Goal: Transaction & Acquisition: Purchase product/service

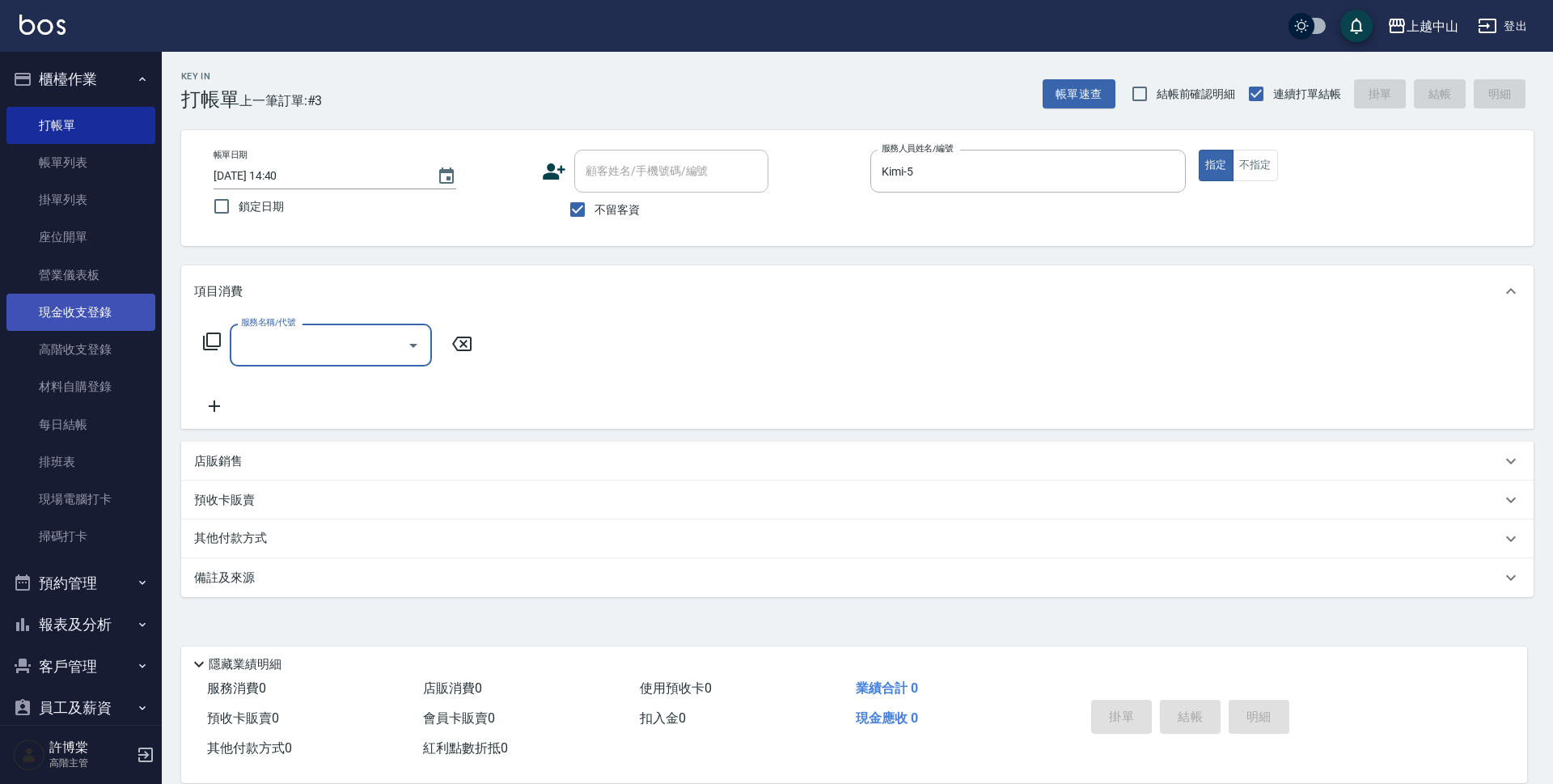
click at [72, 315] on link "現金收支登錄" at bounding box center [81, 312] width 149 height 37
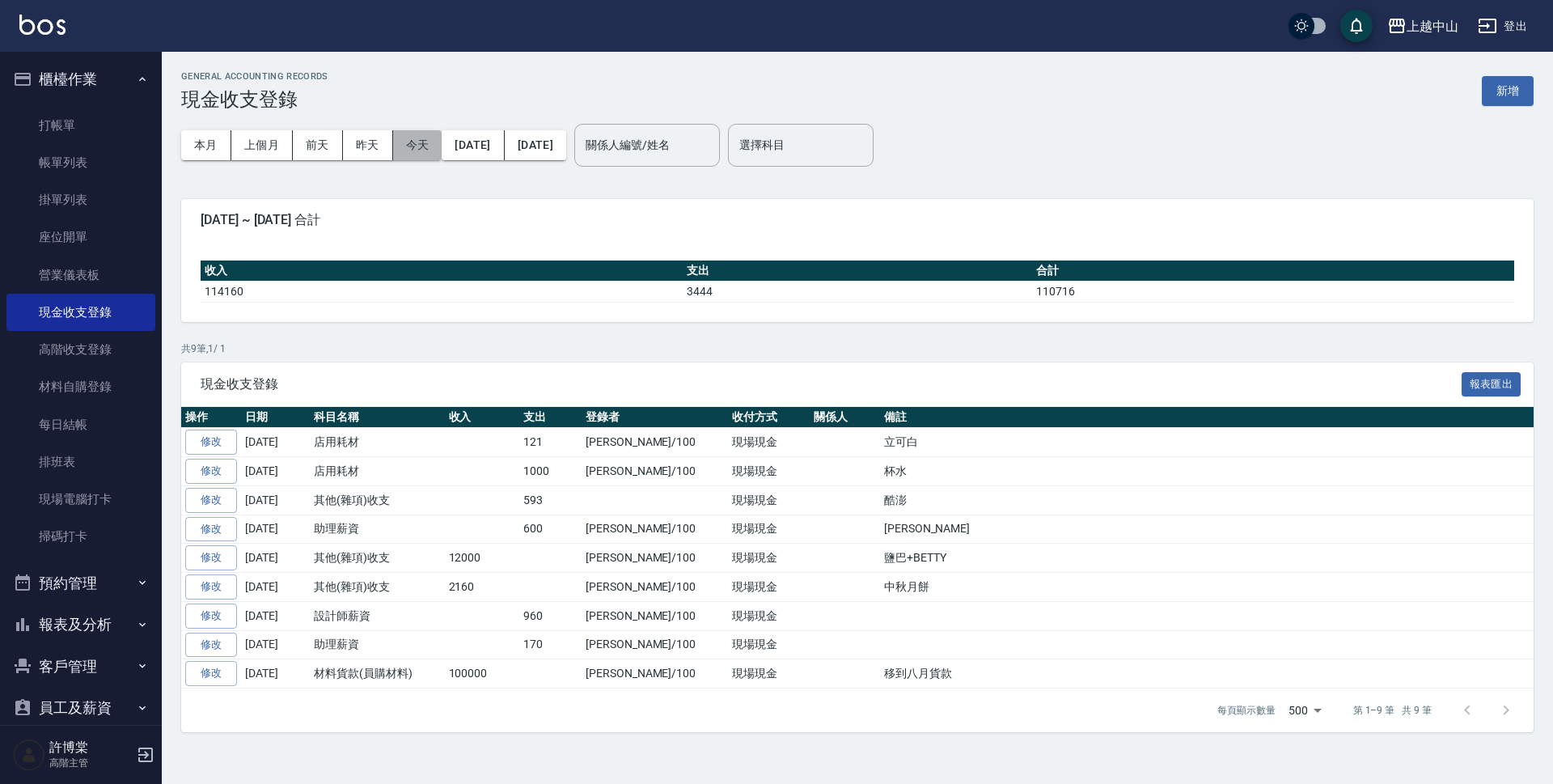
click at [424, 144] on button "今天" at bounding box center [418, 146] width 49 height 30
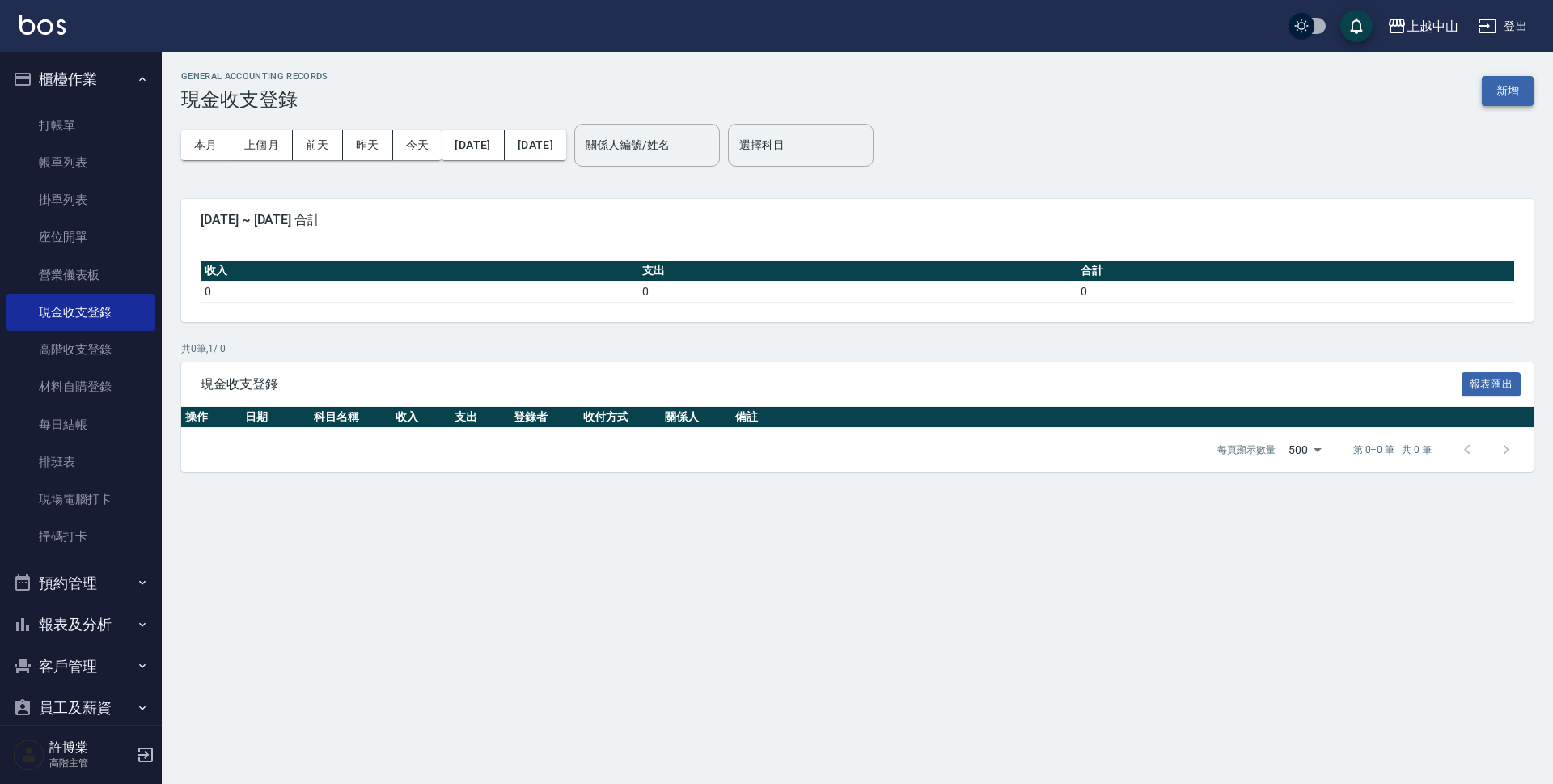
click at [1514, 95] on button "新增" at bounding box center [1508, 91] width 52 height 30
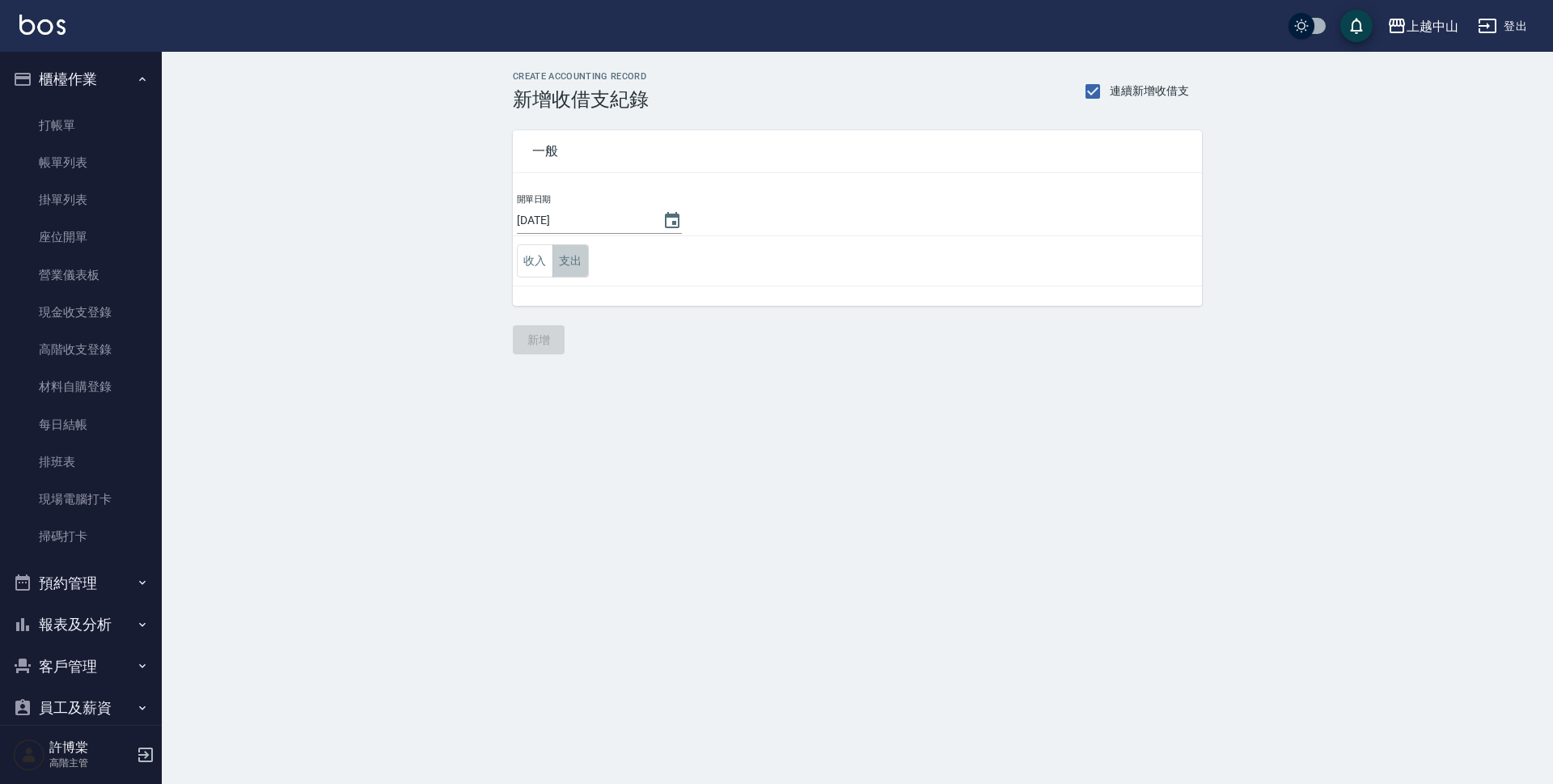
click at [585, 260] on button "支出" at bounding box center [571, 261] width 37 height 33
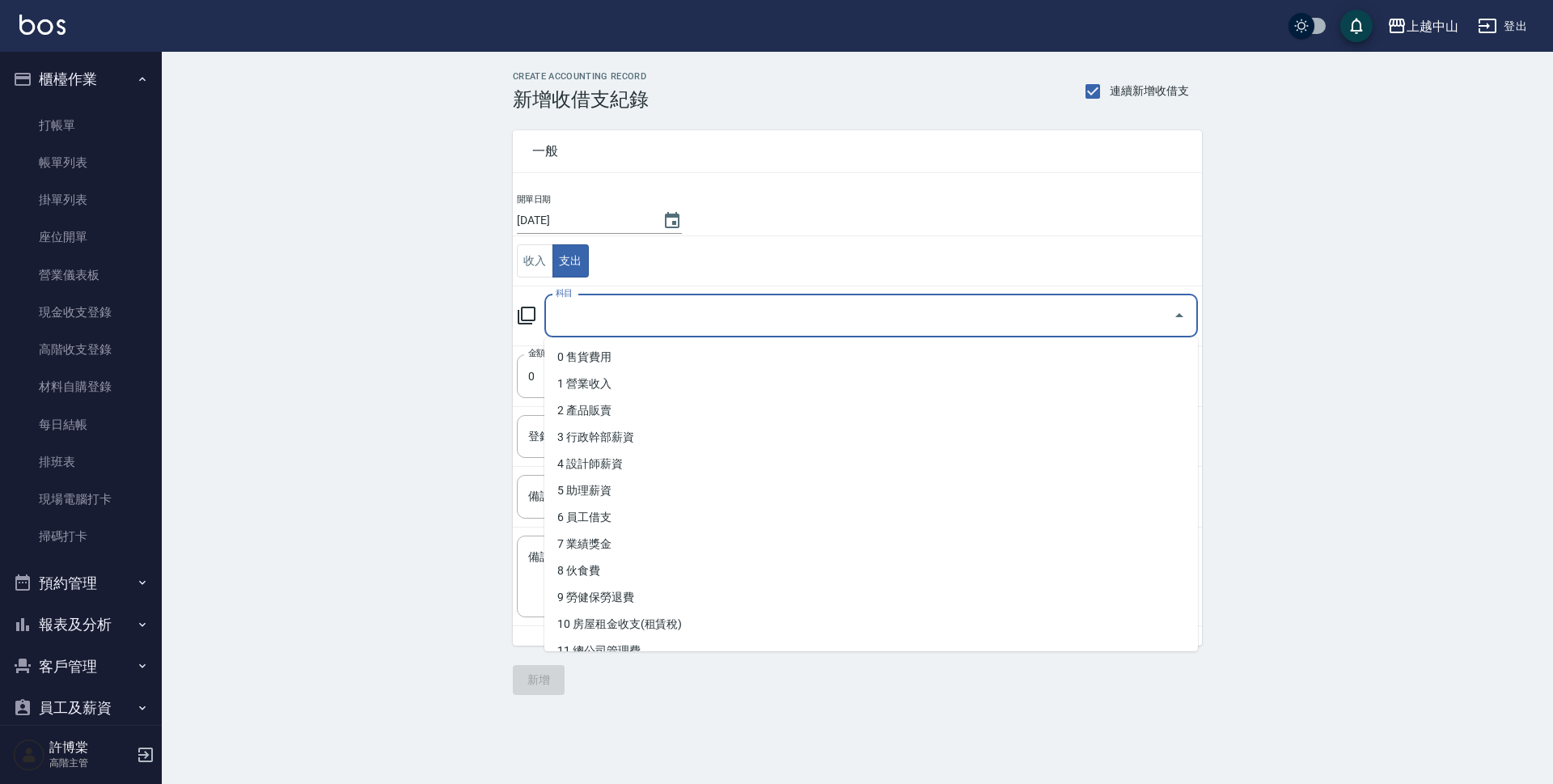
click at [596, 310] on input "科目" at bounding box center [859, 316] width 615 height 28
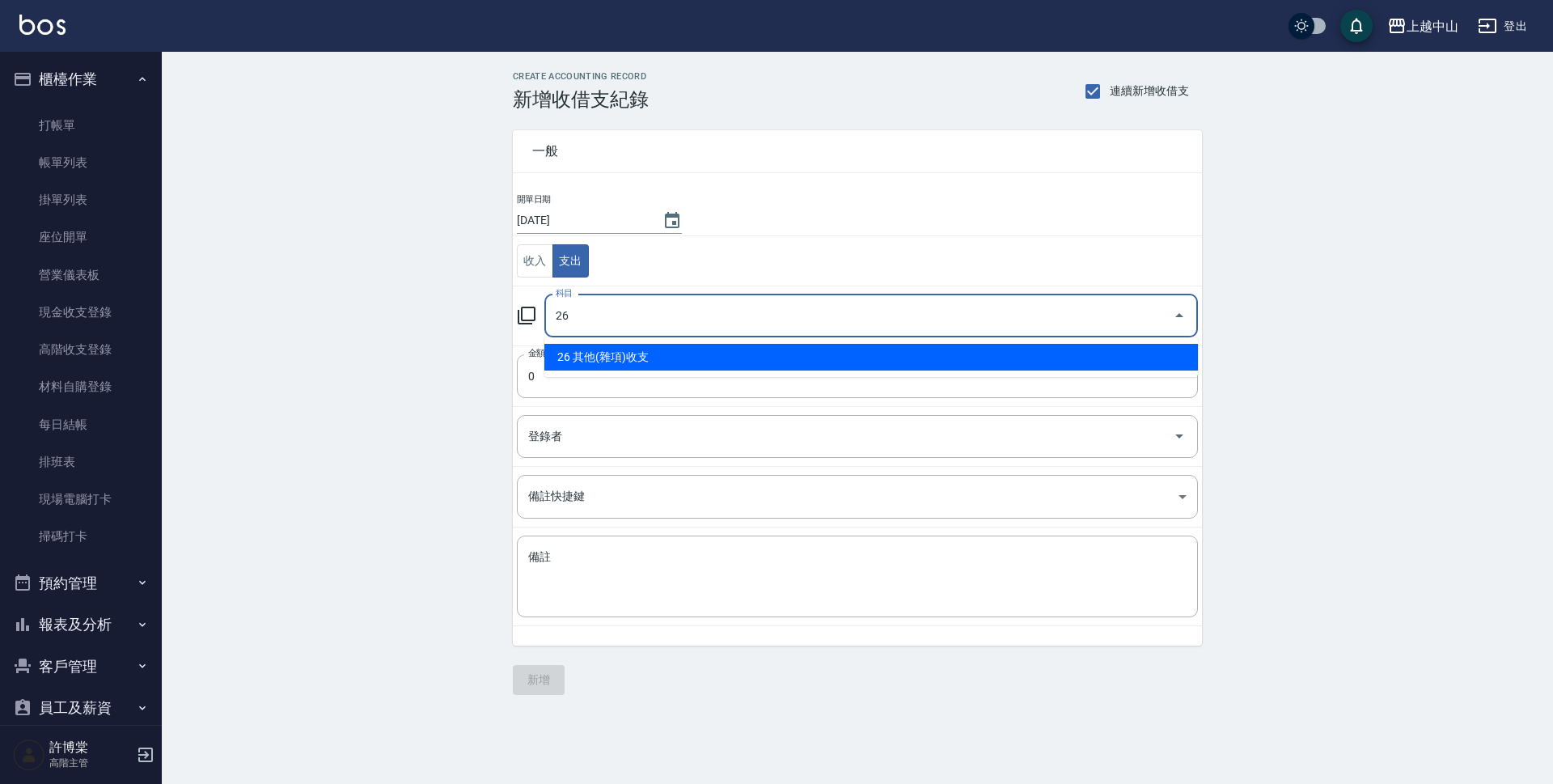
click at [631, 345] on li "26 其他(雜項)收支" at bounding box center [871, 357] width 653 height 27
type input "26 其他(雜項)收支"
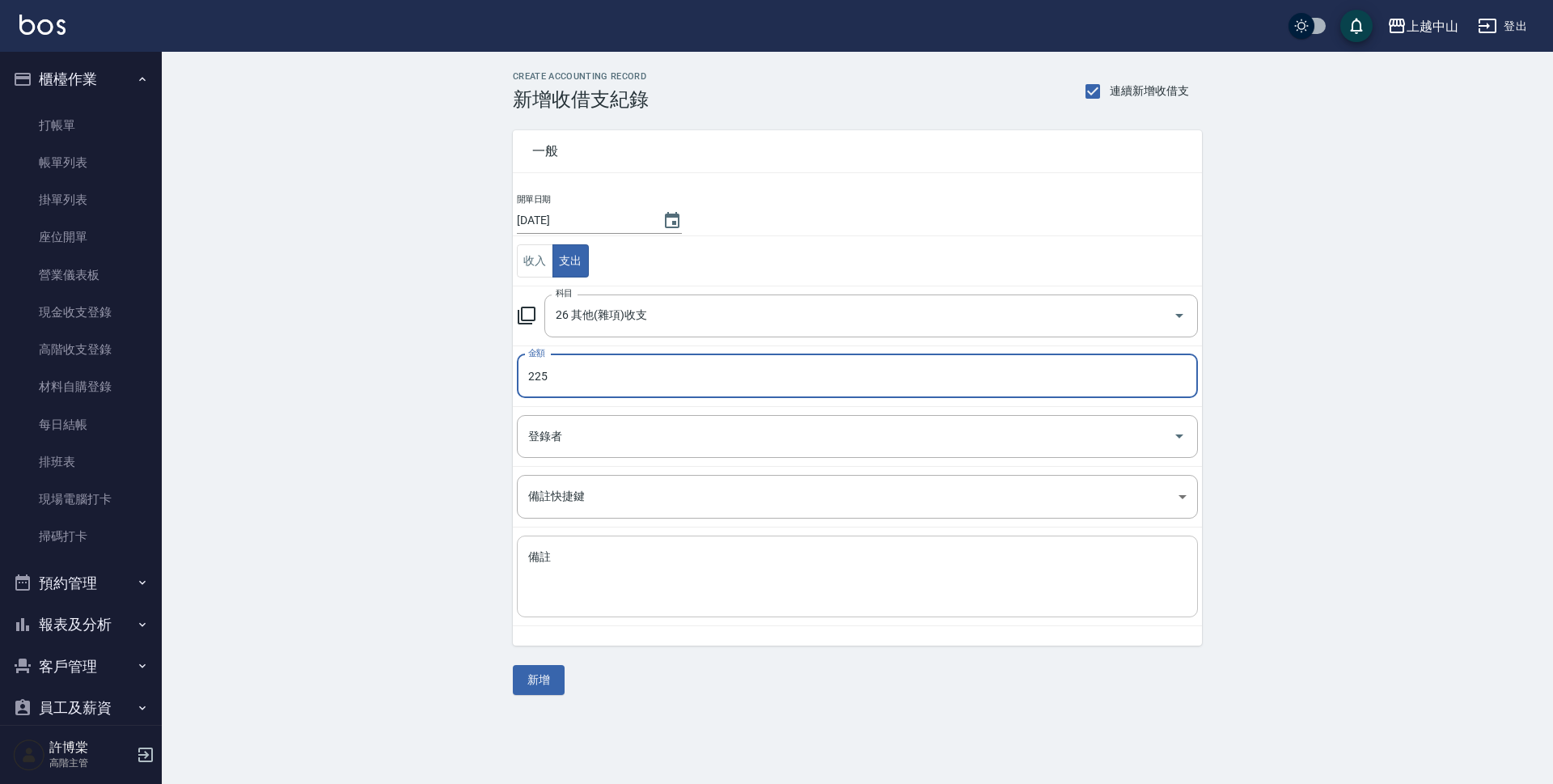
type input "225"
click at [582, 559] on textarea "備註" at bounding box center [857, 577] width 659 height 55
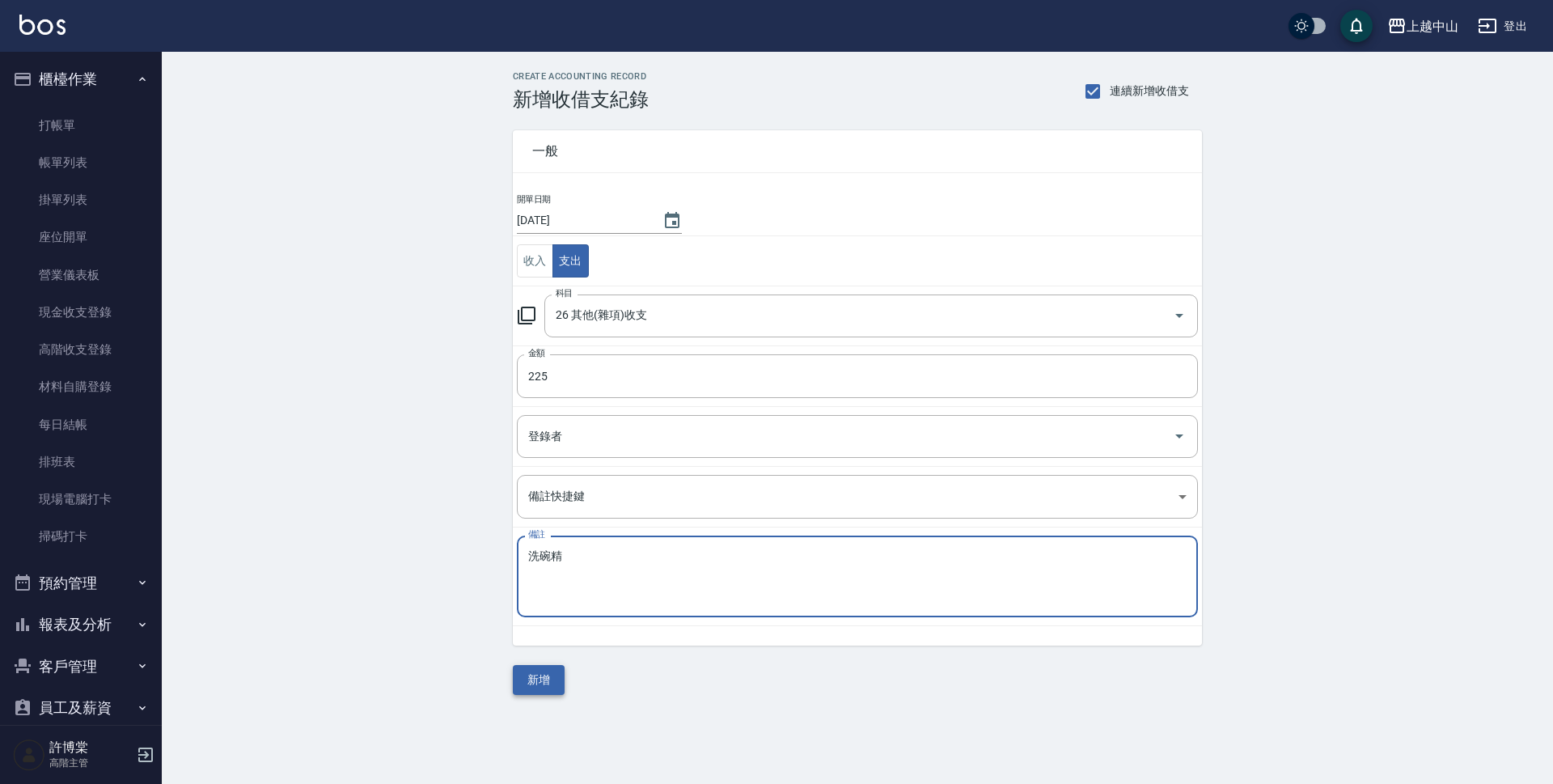
type textarea "洗碗精"
click at [531, 674] on button "新增" at bounding box center [539, 680] width 52 height 30
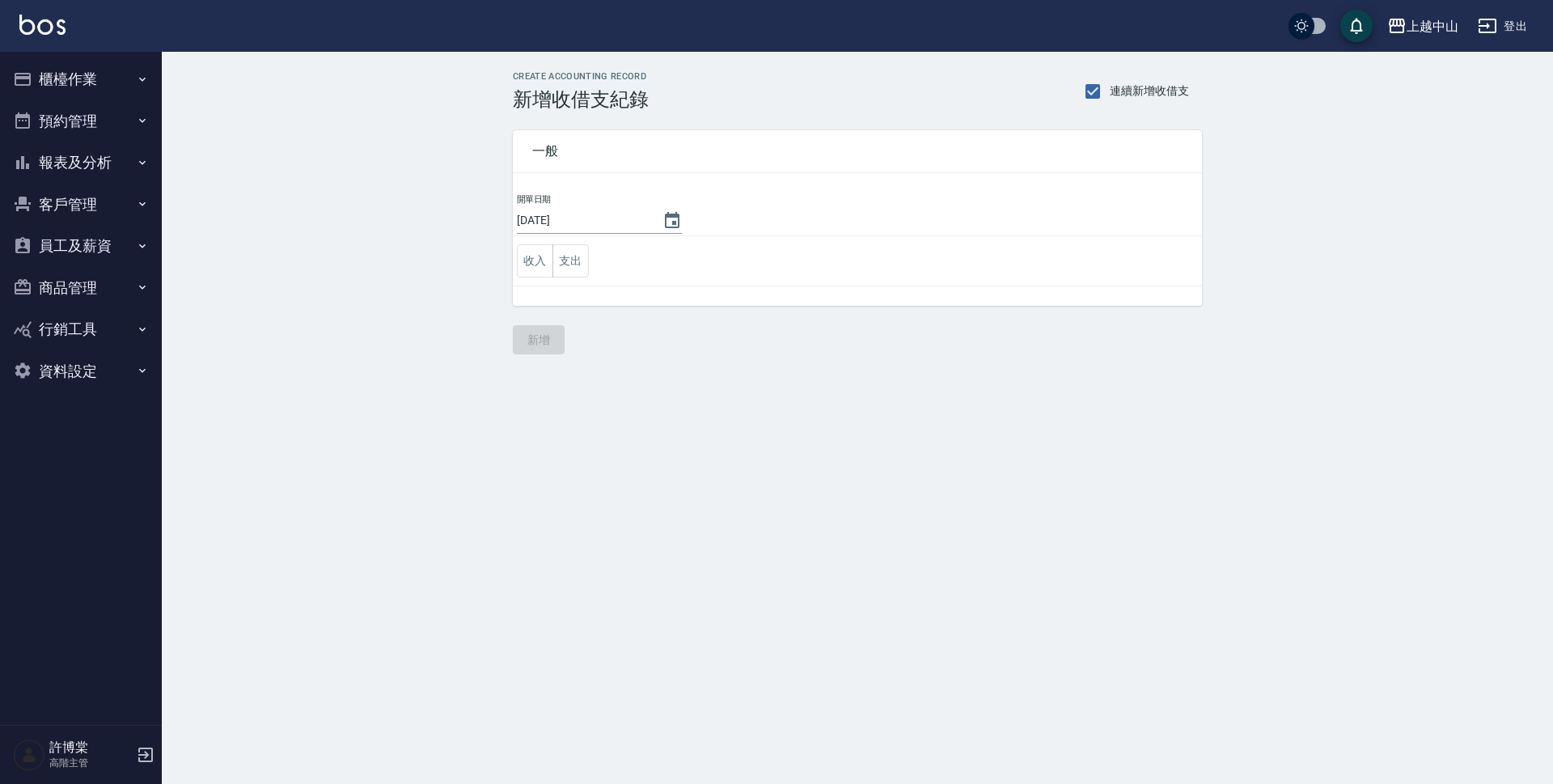
click at [99, 77] on button "櫃檯作業" at bounding box center [81, 79] width 149 height 42
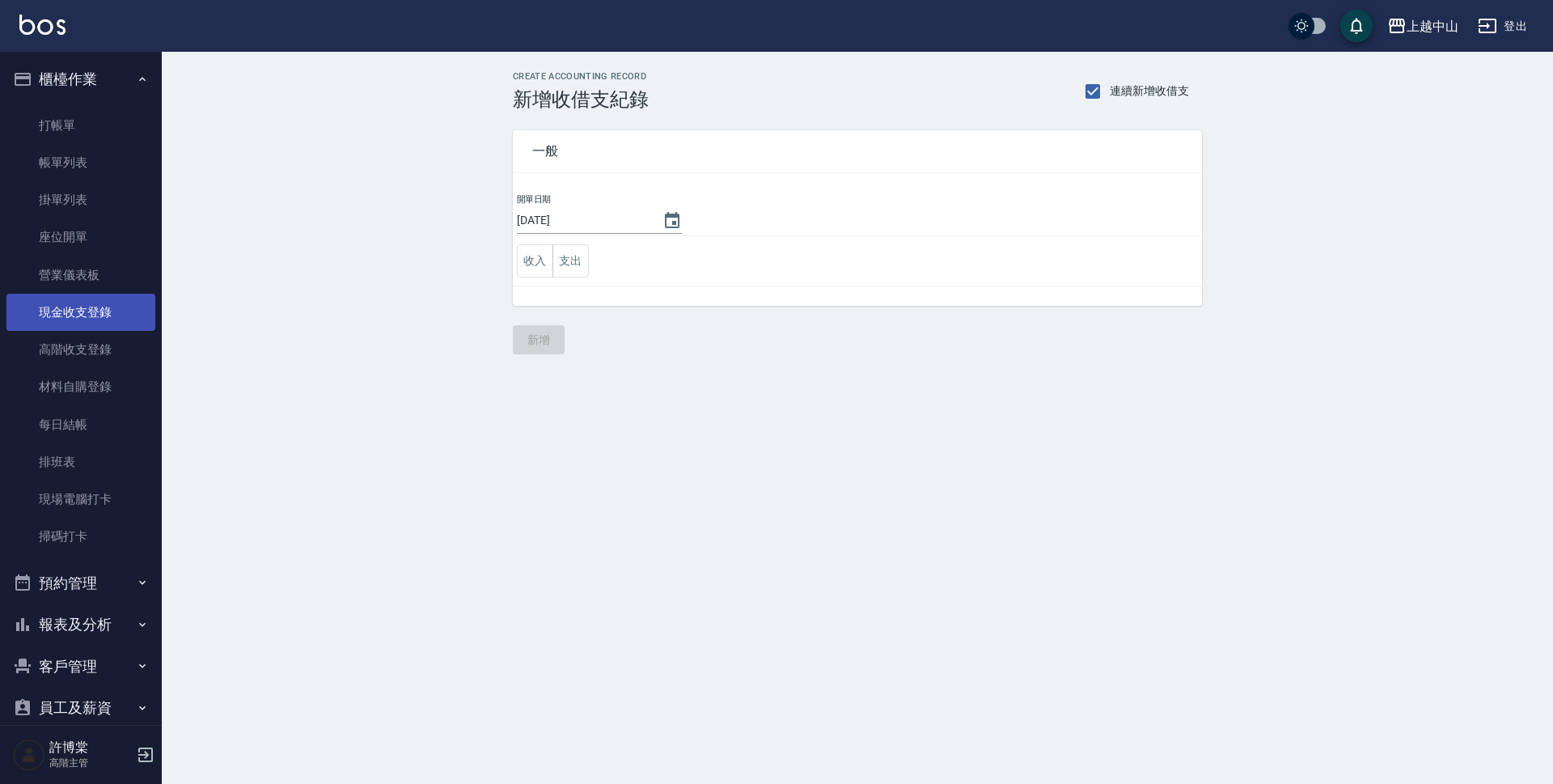
click at [109, 310] on link "現金收支登錄" at bounding box center [81, 312] width 149 height 37
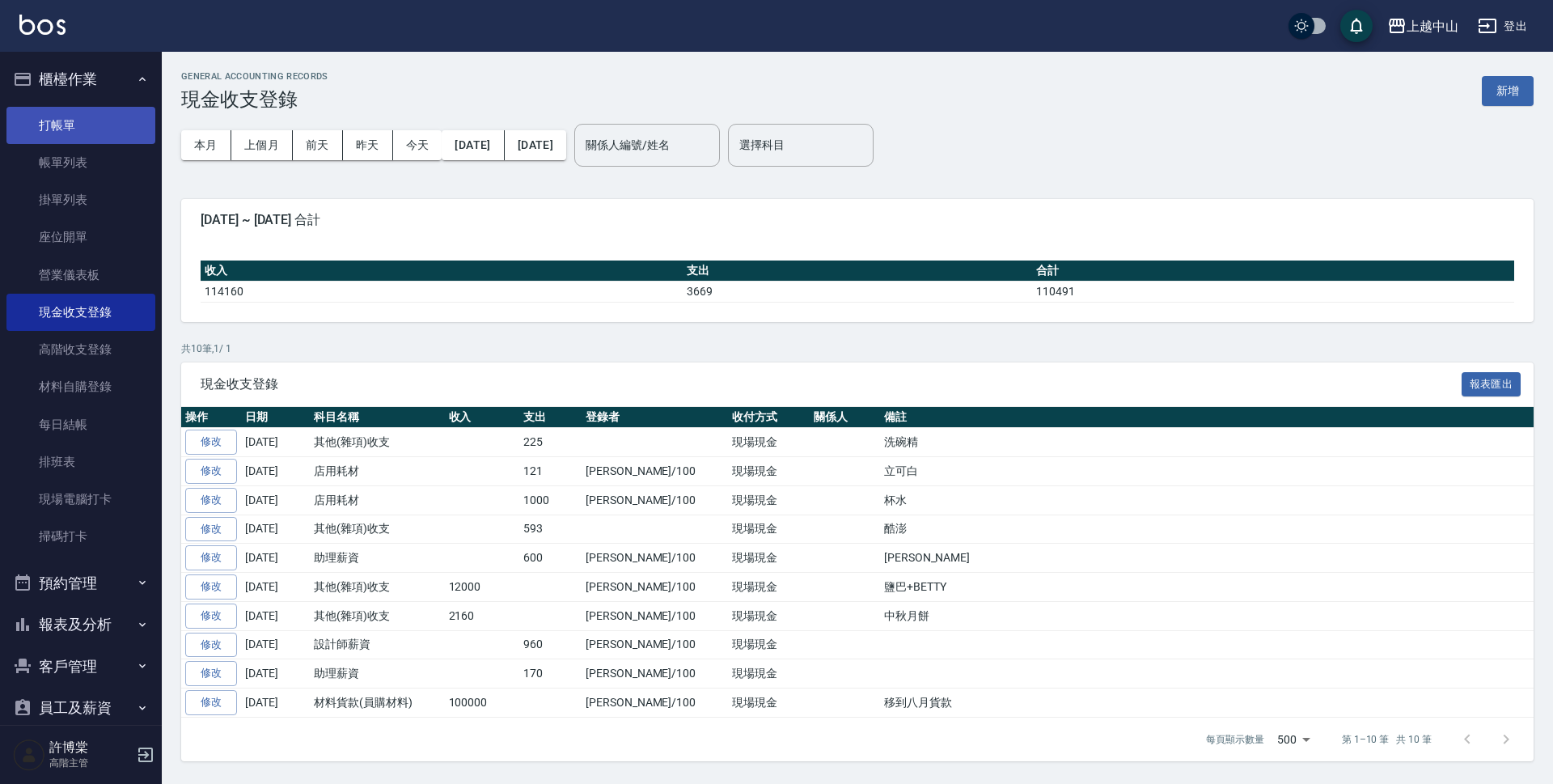
click at [62, 121] on link "打帳單" at bounding box center [81, 126] width 149 height 37
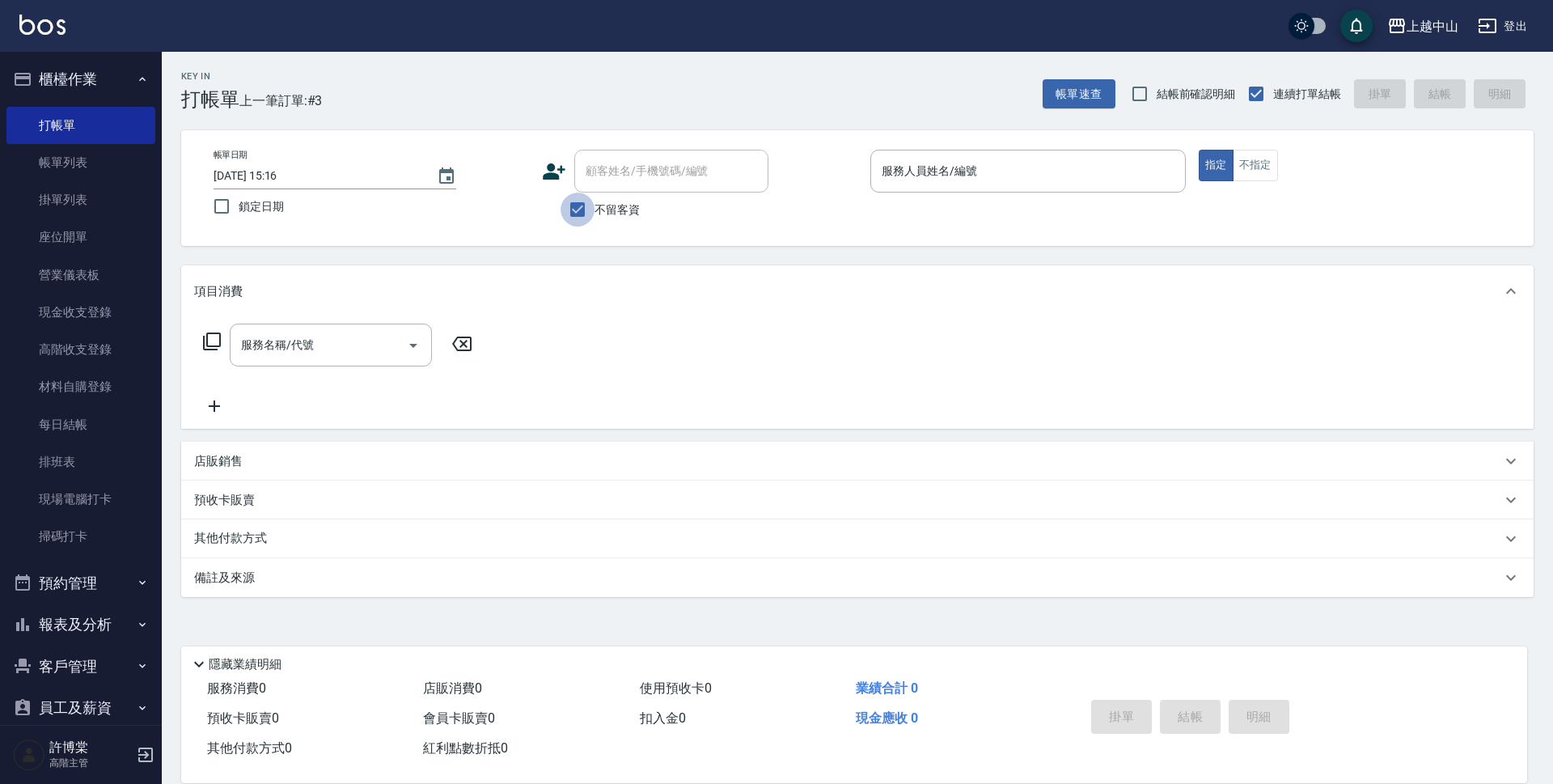
click at [566, 215] on input "不留客資" at bounding box center [577, 209] width 34 height 34
checkbox input "false"
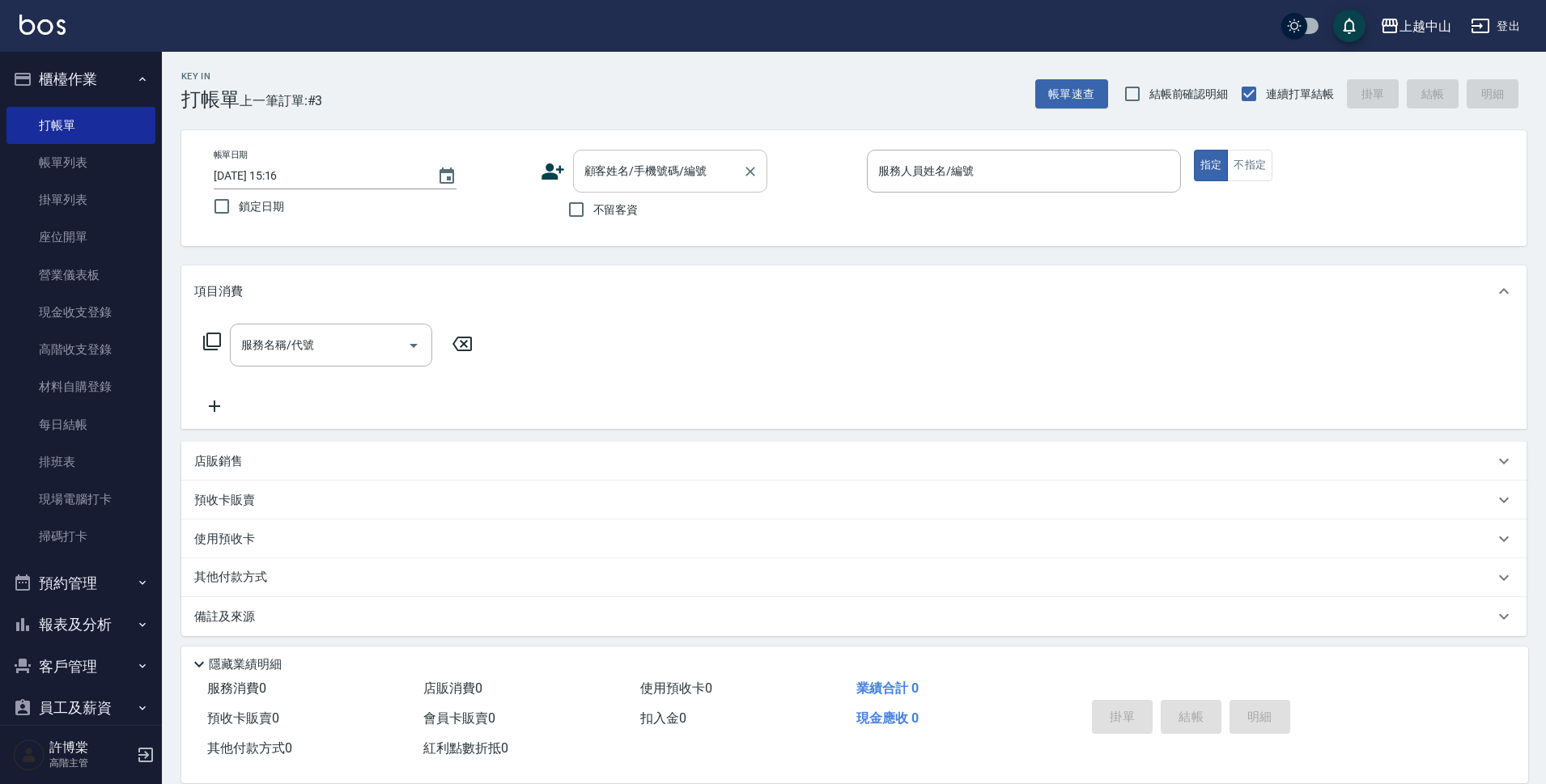
click at [622, 182] on input "顧客姓名/手機號碼/編號" at bounding box center [658, 172] width 156 height 28
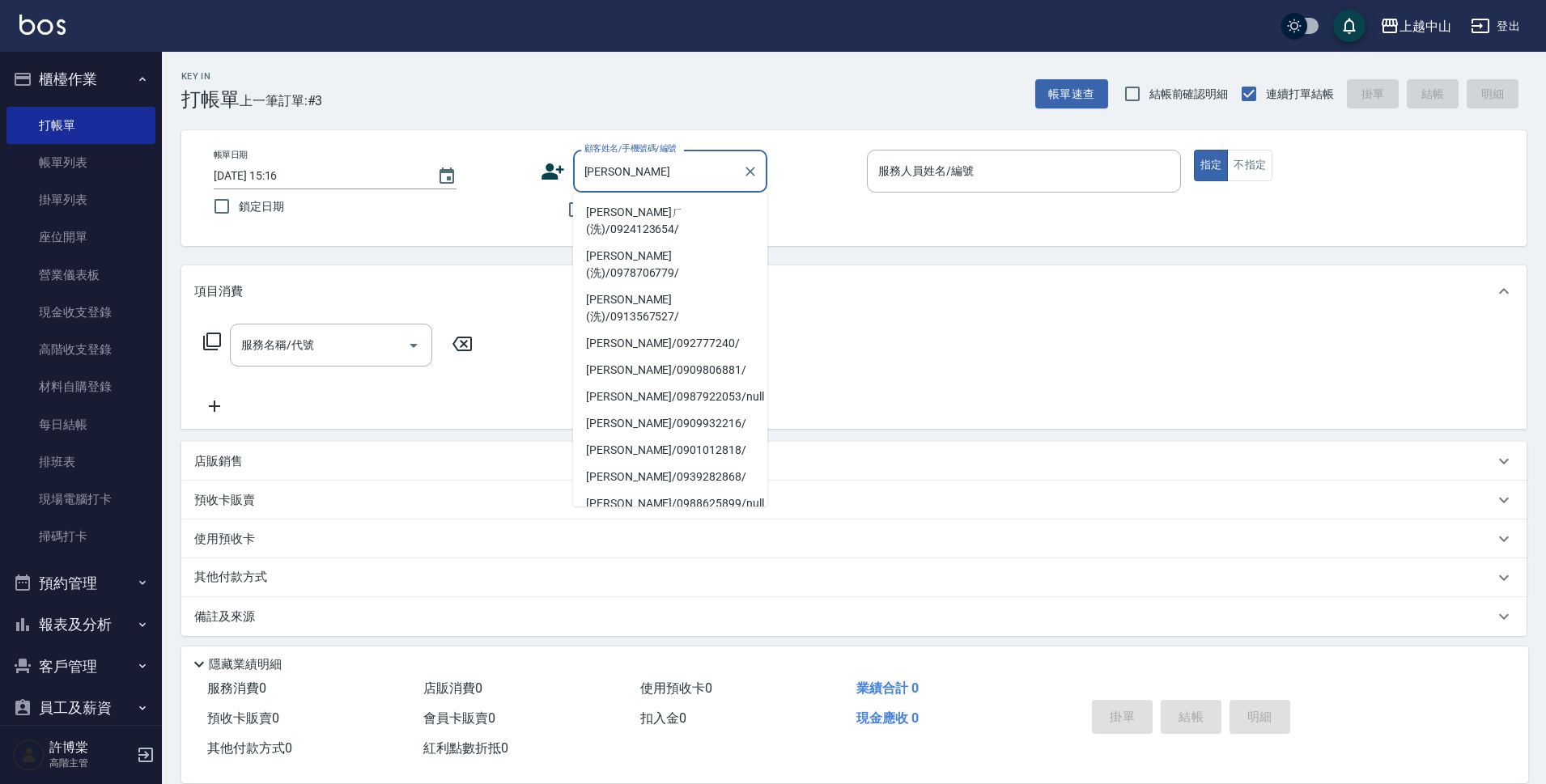
click at [647, 208] on li "李耘ㄏ(洗)/0924123654/" at bounding box center [670, 221] width 194 height 44
type input "李耘ㄏ(洗)/0924123654/"
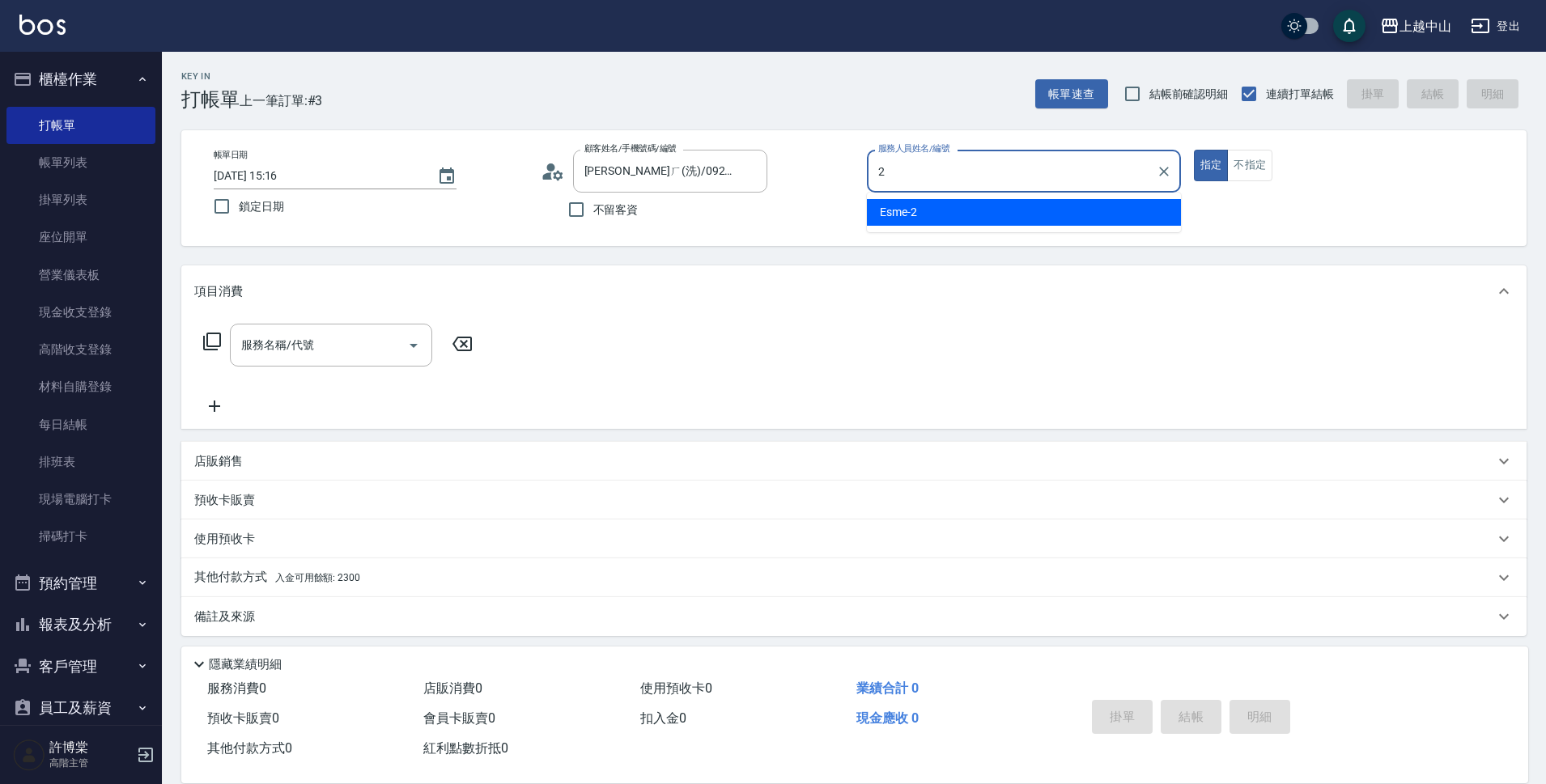
type input "Esme-2"
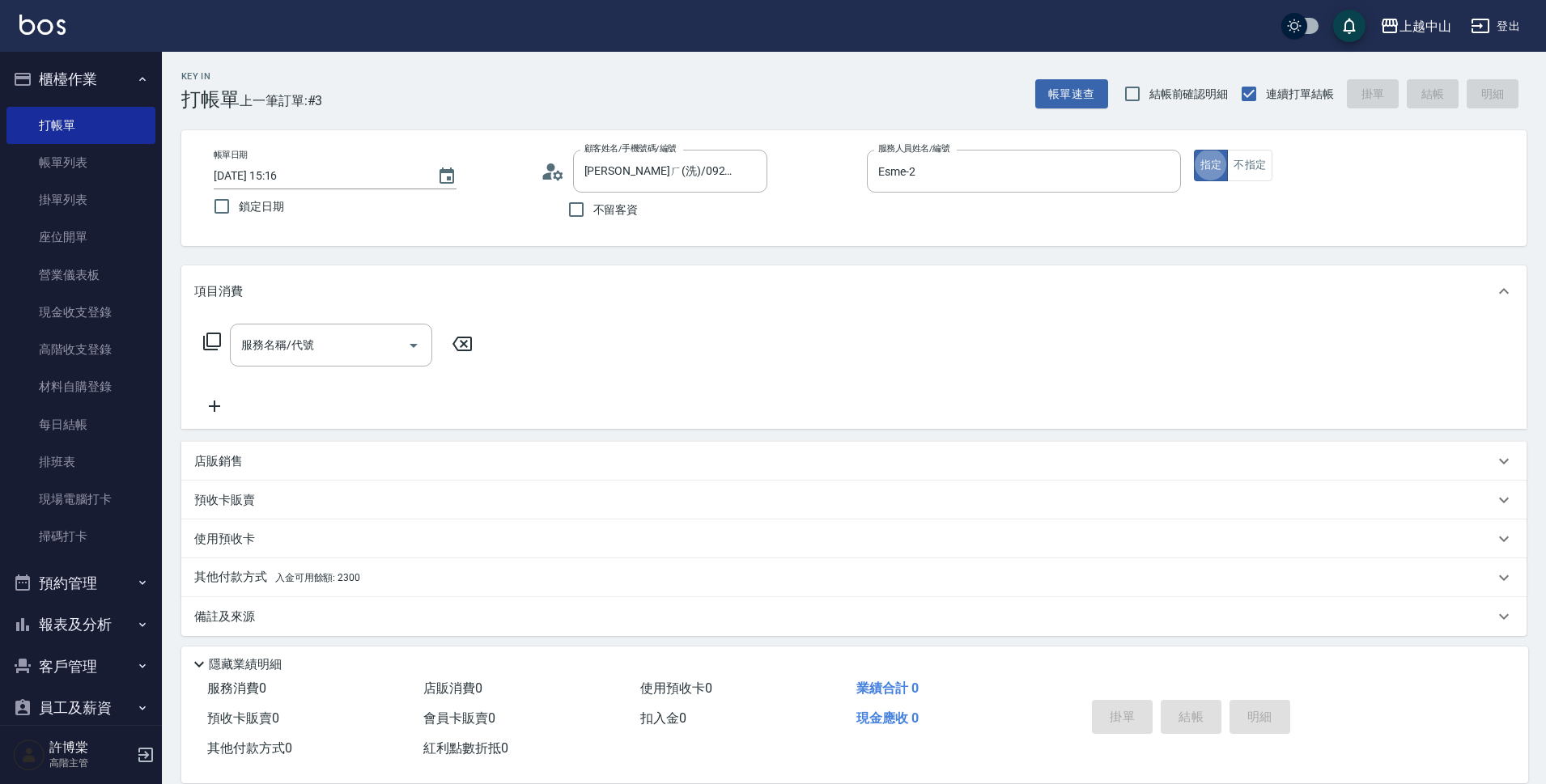
type button "true"
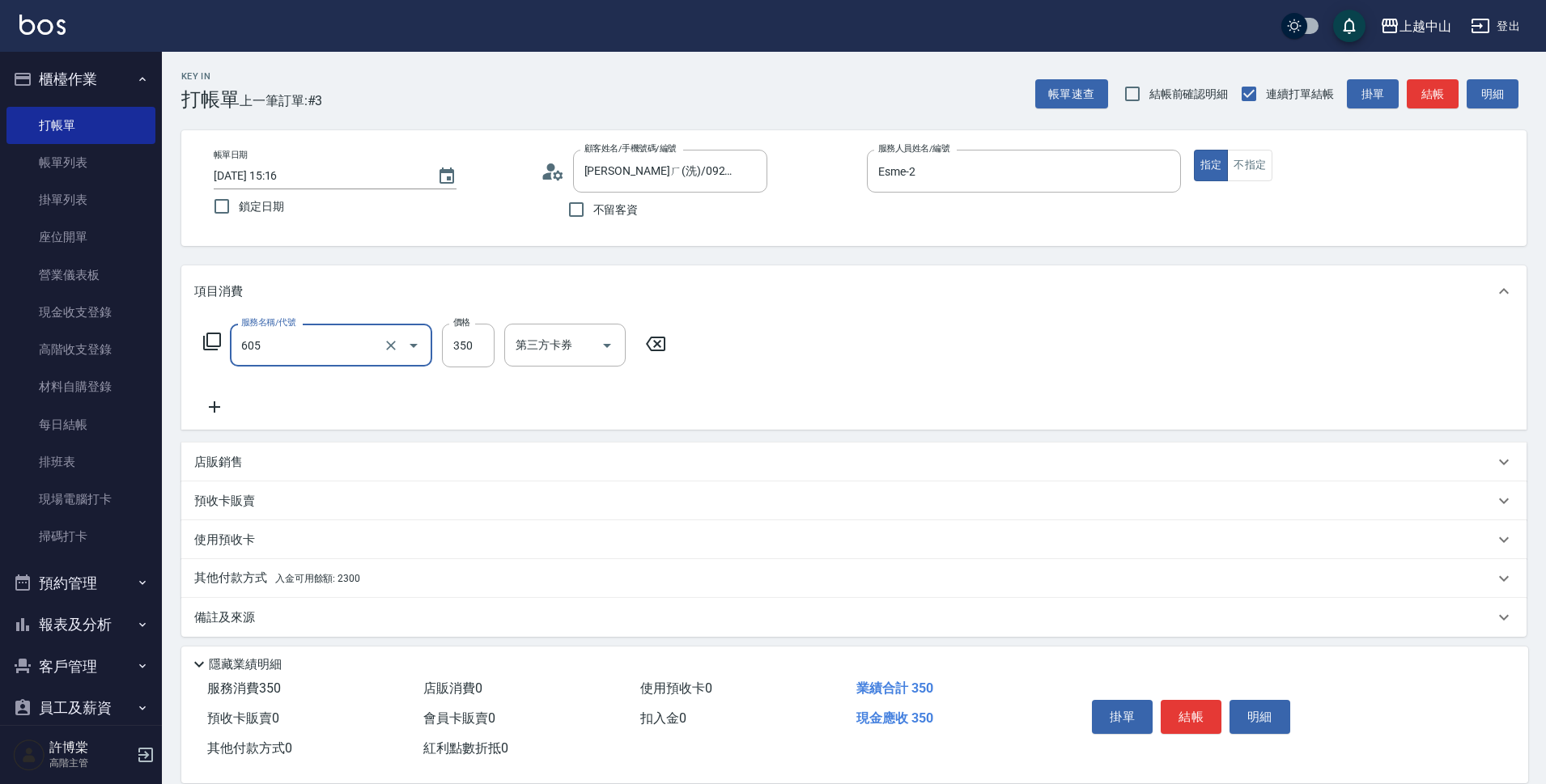
type input "洗髮 (女)(605)"
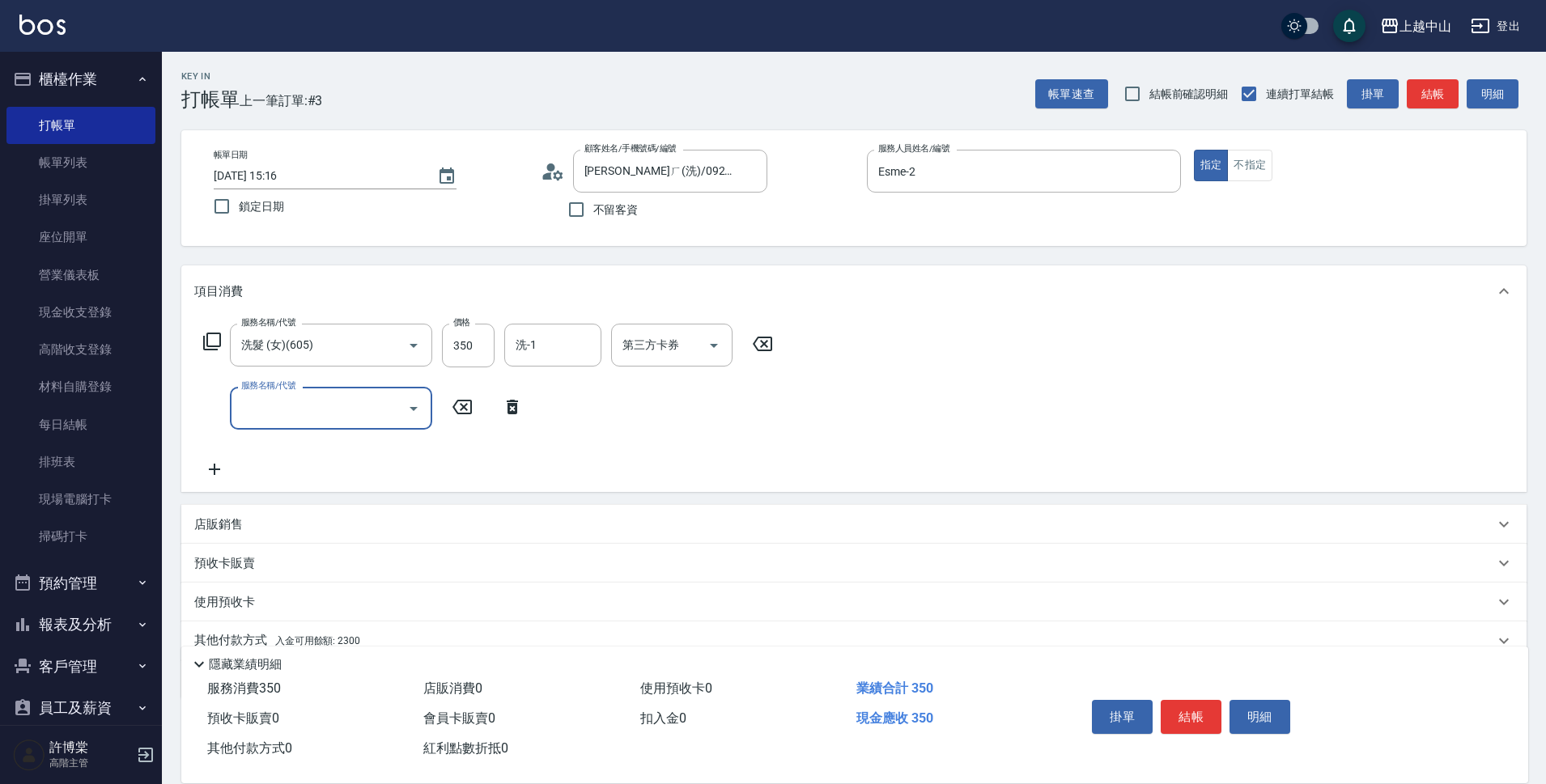
scroll to position [70, 0]
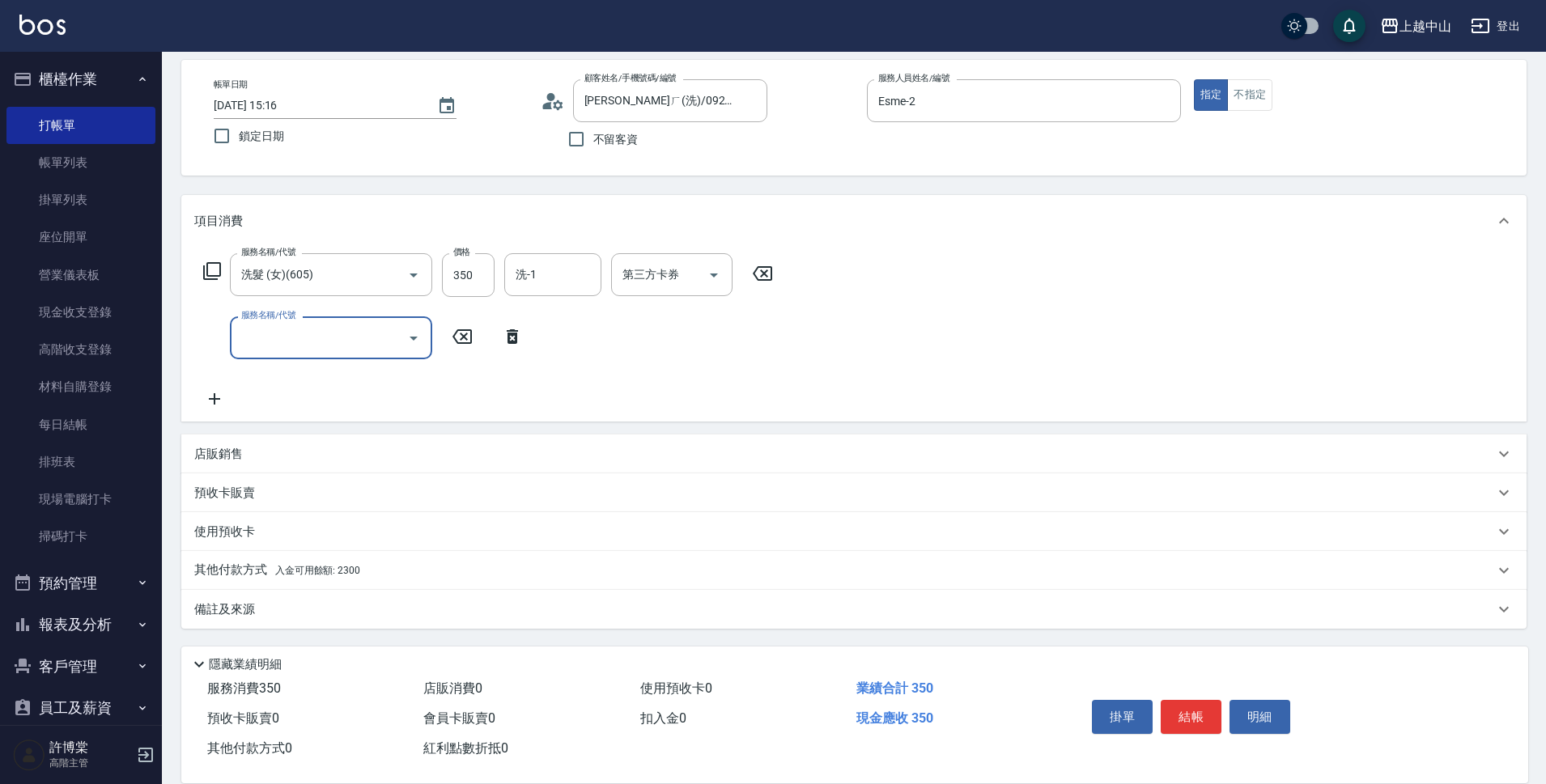
click at [336, 574] on span "入金可用餘額: 2300" at bounding box center [318, 571] width 85 height 12
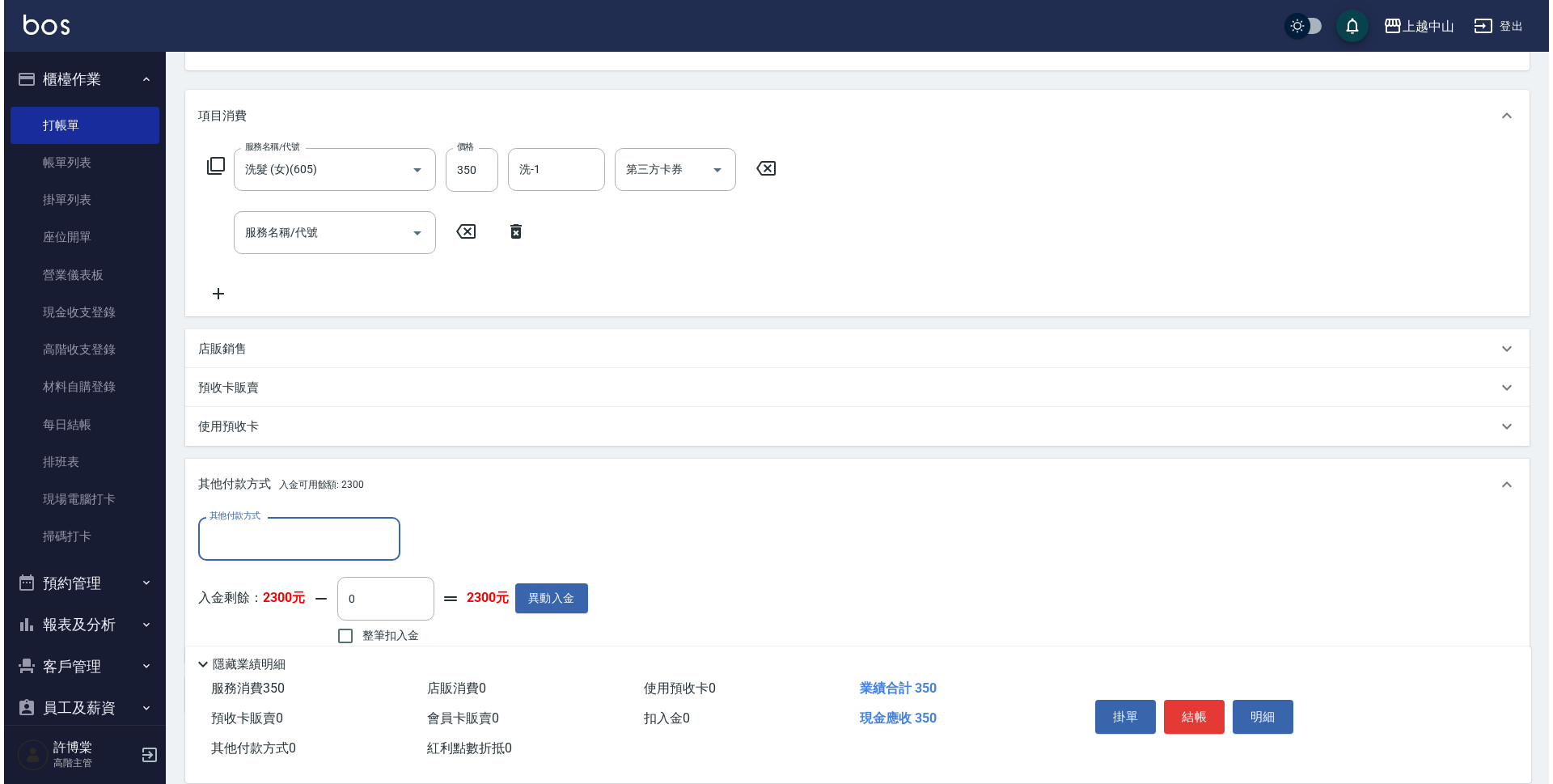
scroll to position [238, 0]
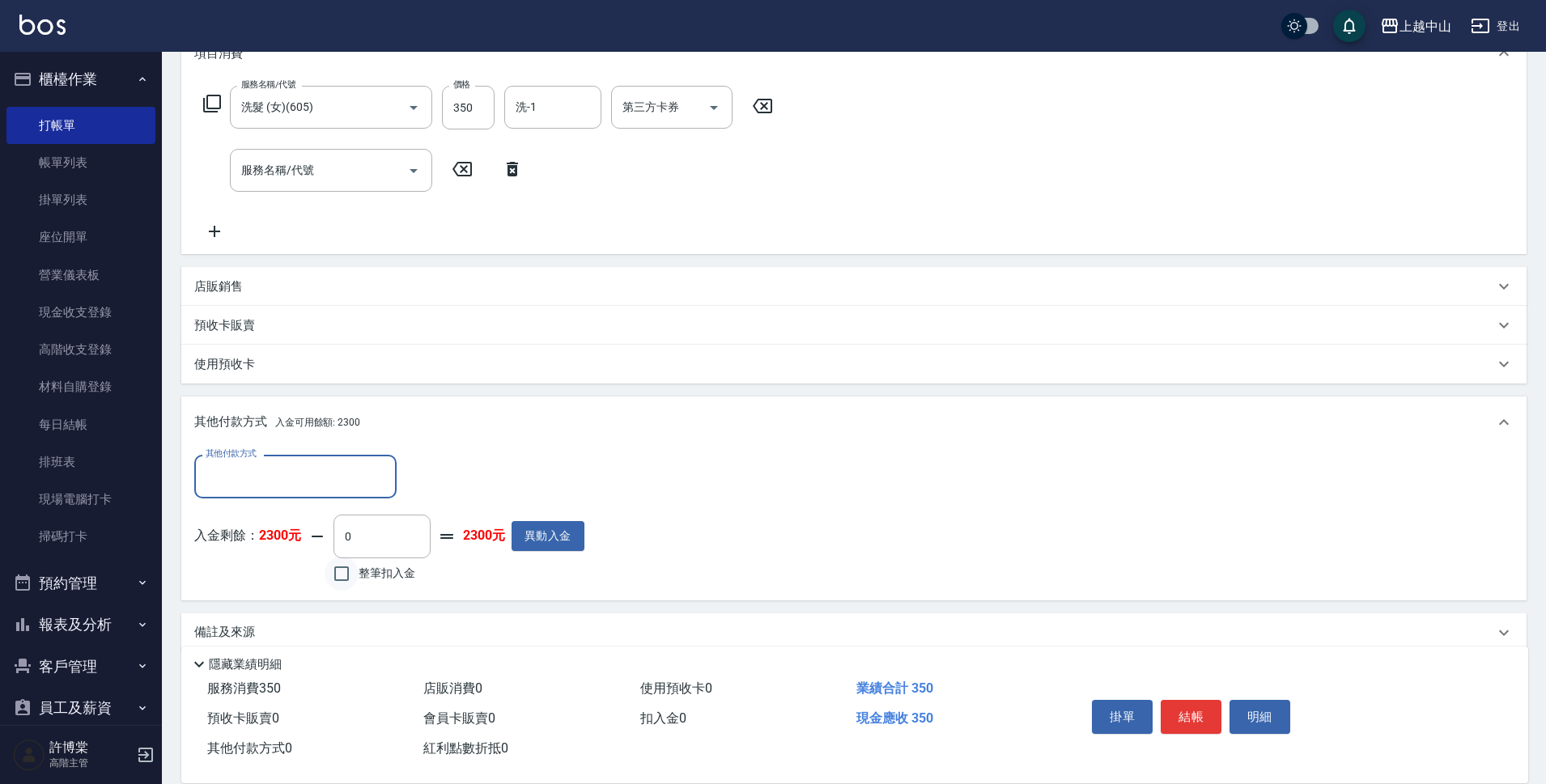
click at [338, 571] on input "整筆扣入金" at bounding box center [342, 573] width 34 height 34
checkbox input "true"
type input "350"
click at [1257, 716] on button "明細" at bounding box center [1260, 716] width 61 height 34
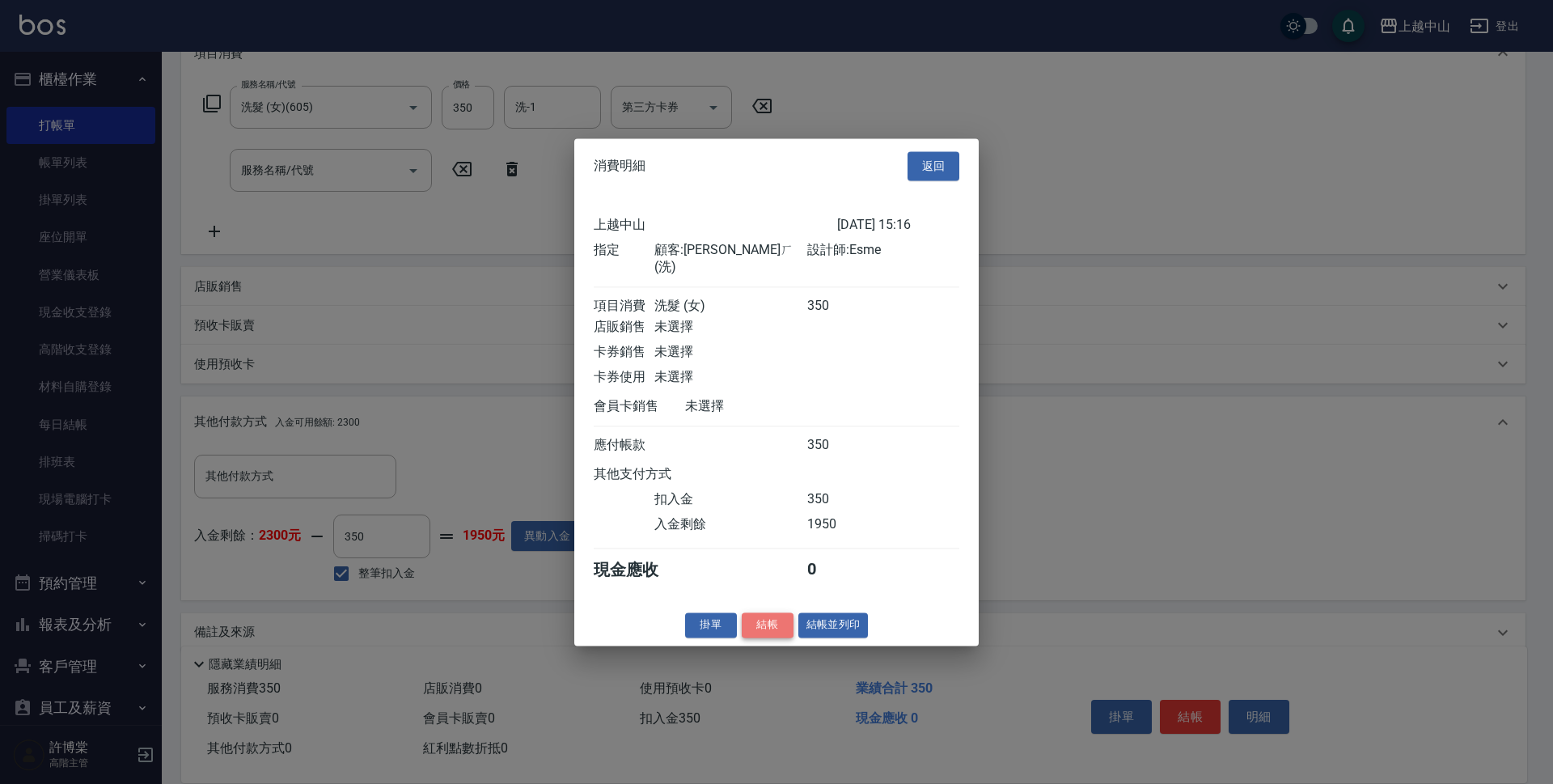
click at [769, 630] on button "結帳" at bounding box center [768, 625] width 52 height 25
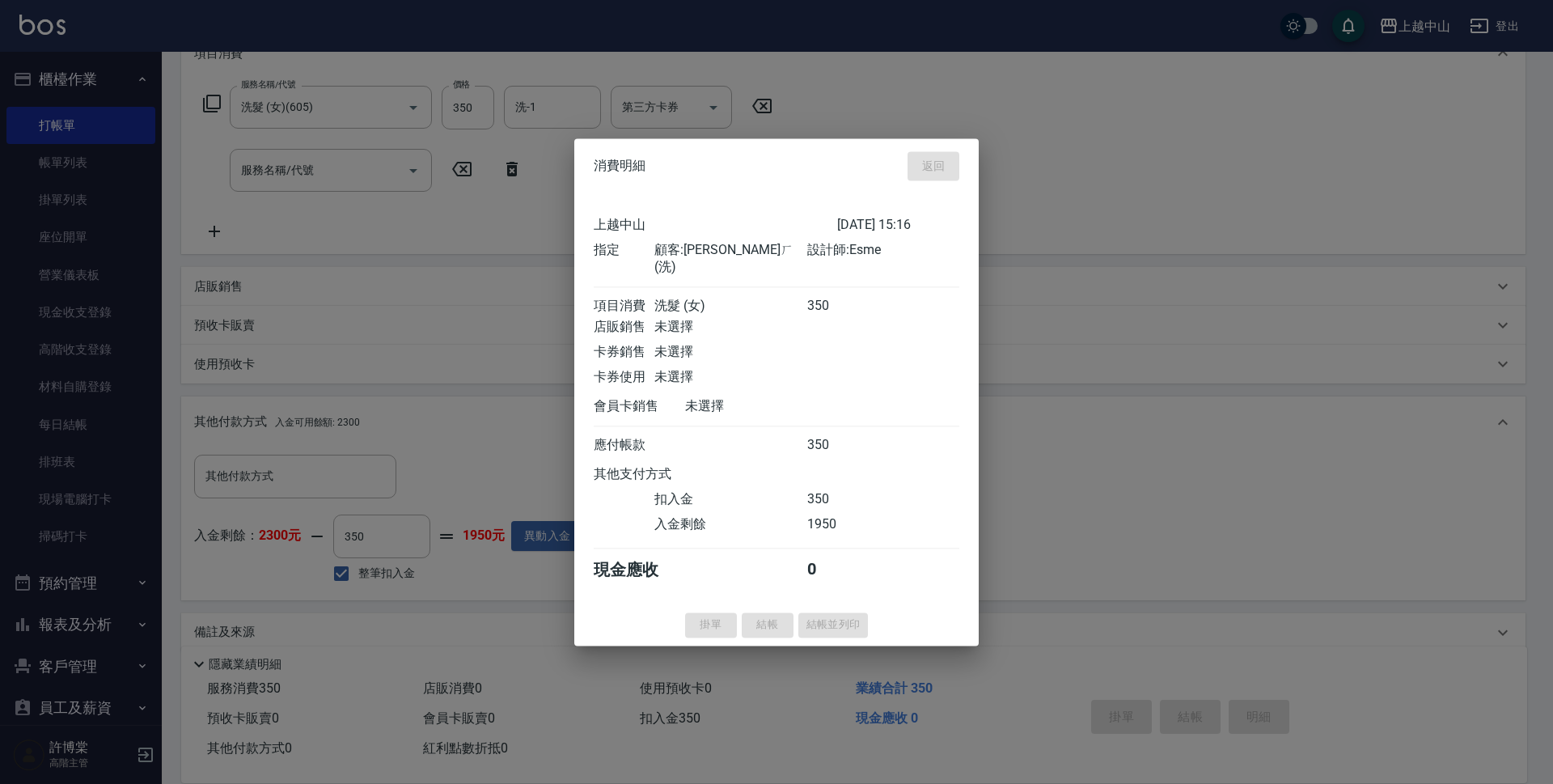
type input "2025/08/19 15:17"
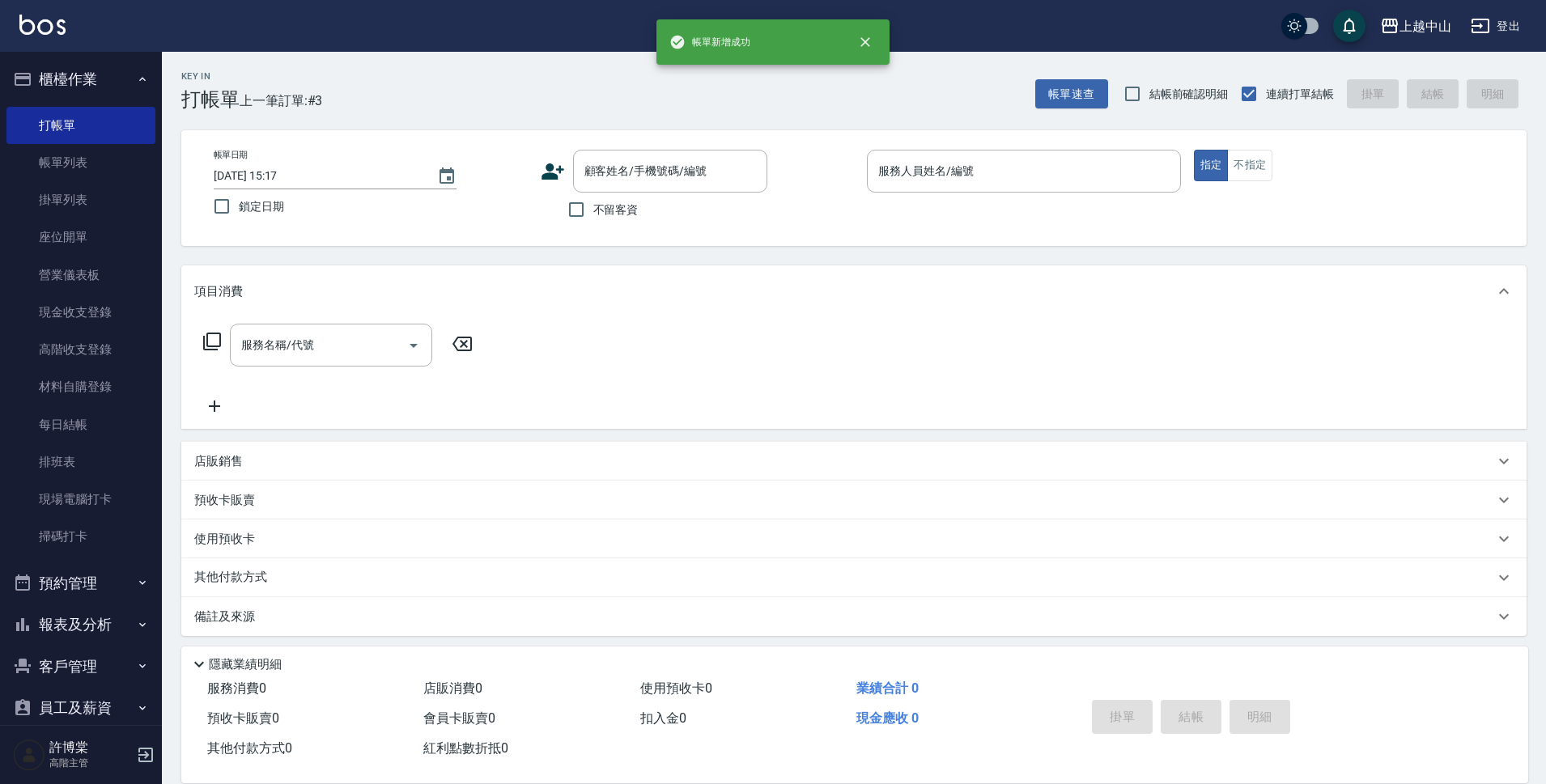
scroll to position [0, 0]
click at [644, 177] on input "顧客姓名/手機號碼/編號" at bounding box center [658, 172] width 156 height 28
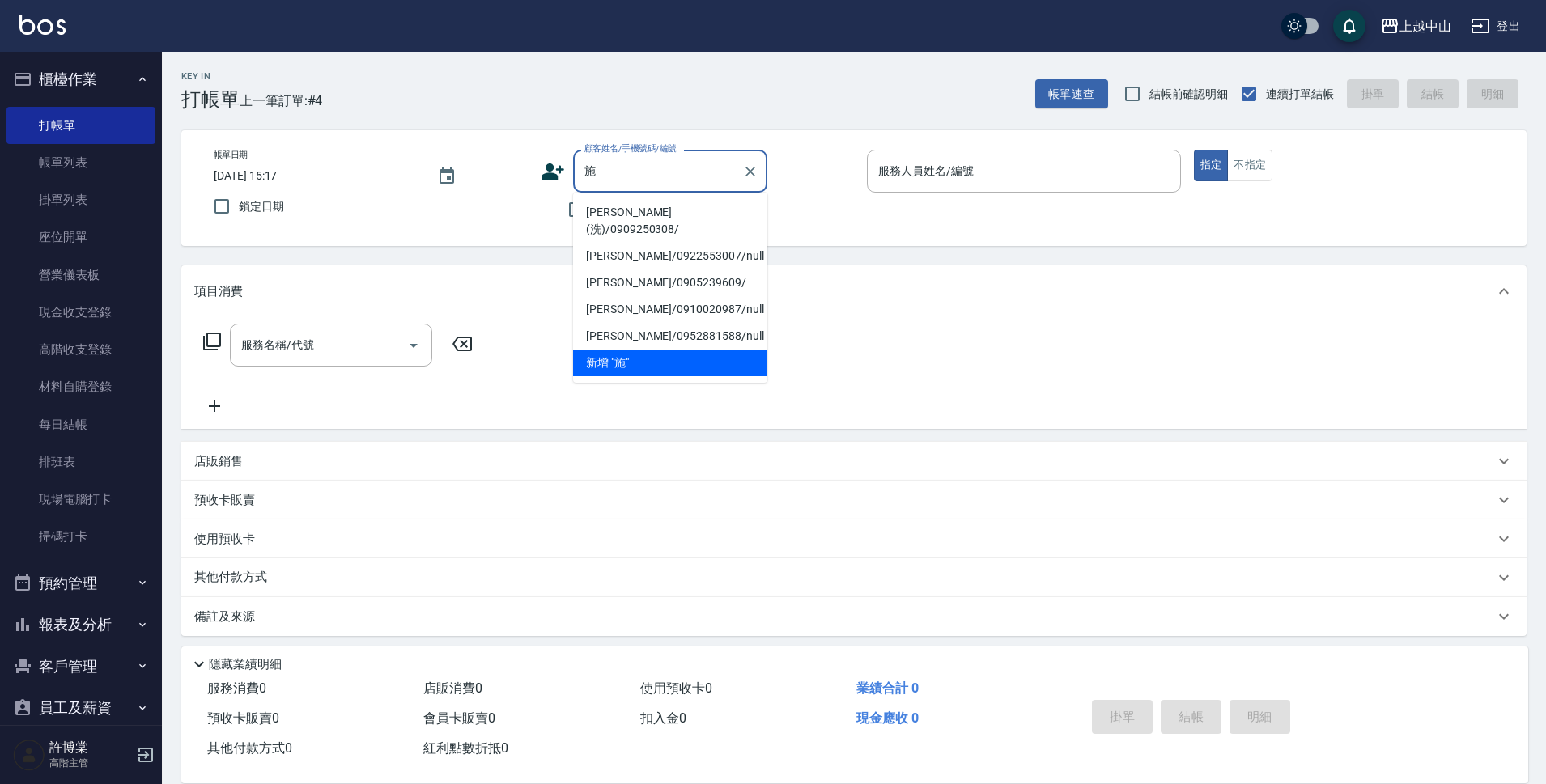
click at [649, 215] on li "施昀沄(洗)/0909250308/" at bounding box center [670, 221] width 194 height 44
type input "施昀沄(洗)/0909250308/"
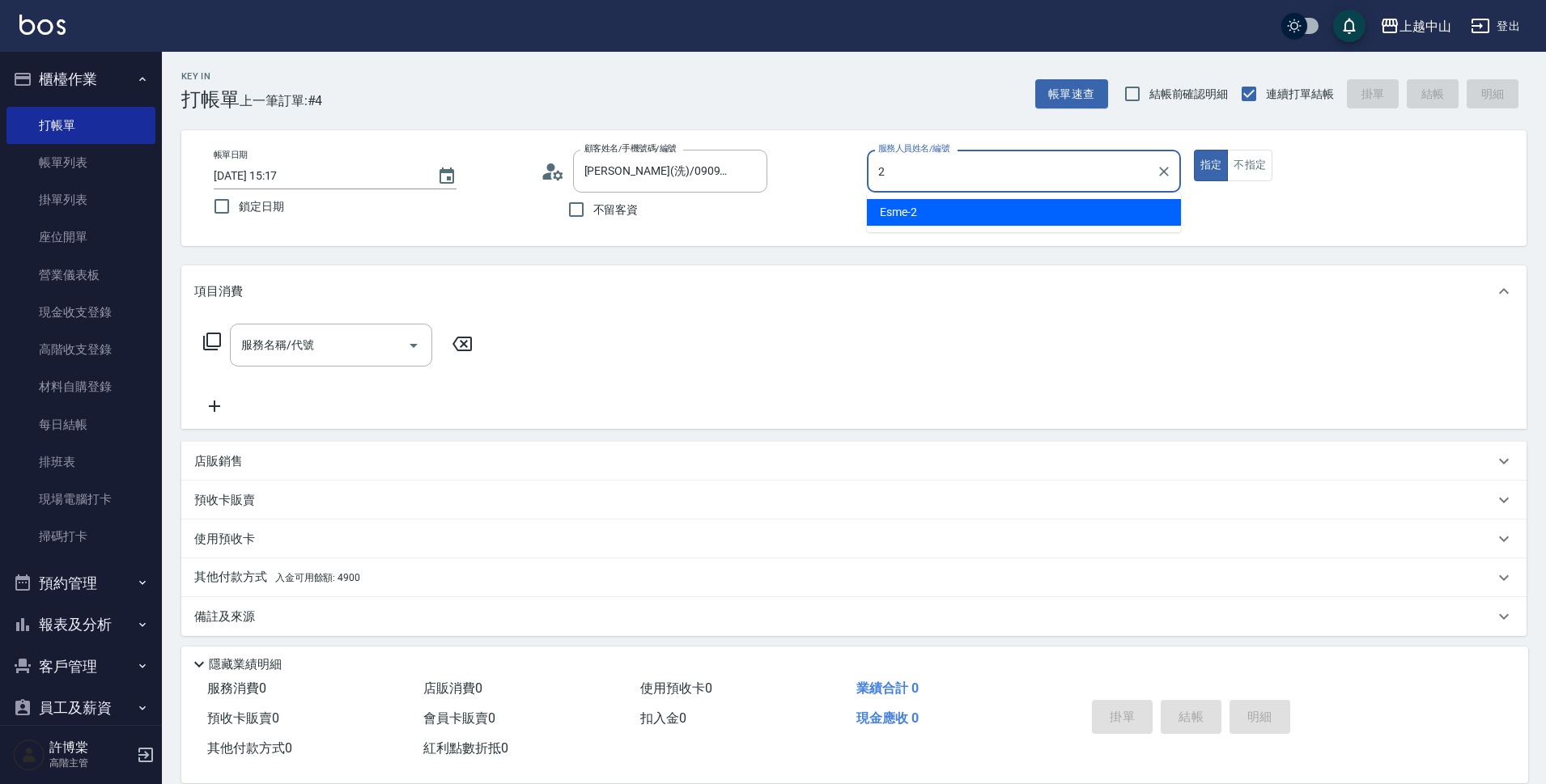
type input "Esme-2"
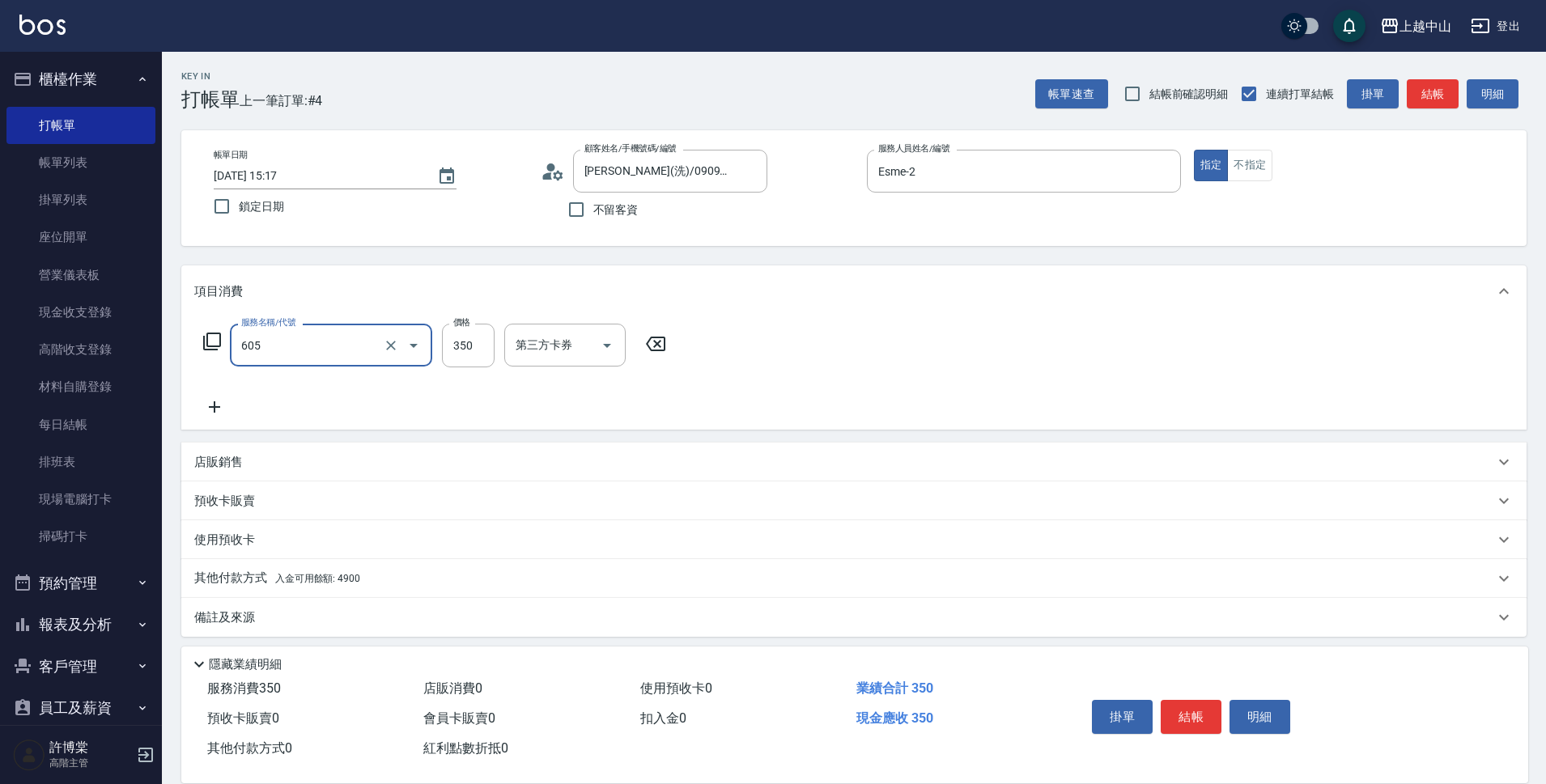
type input "洗髮 (女)(605)"
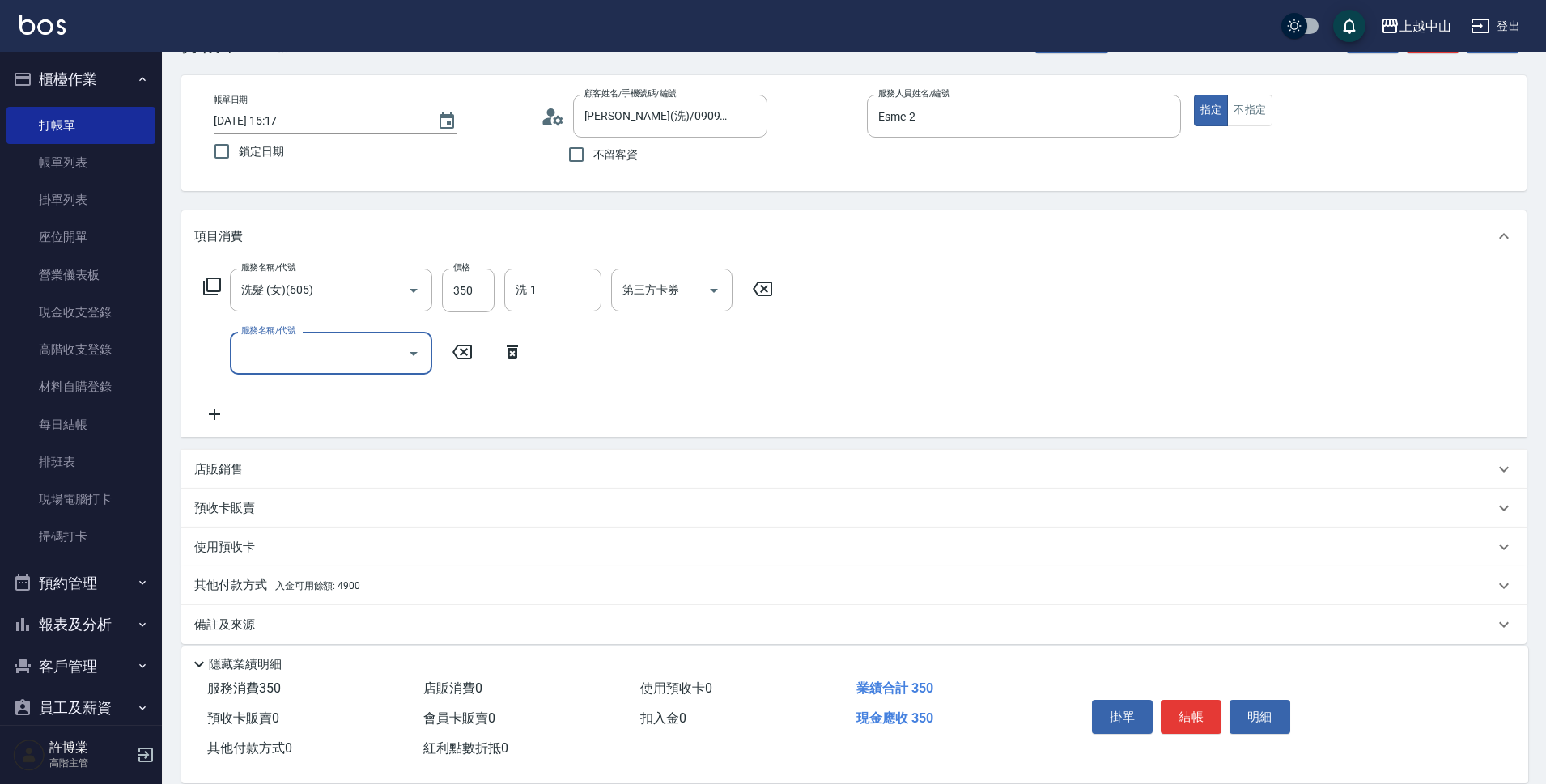
scroll to position [70, 0]
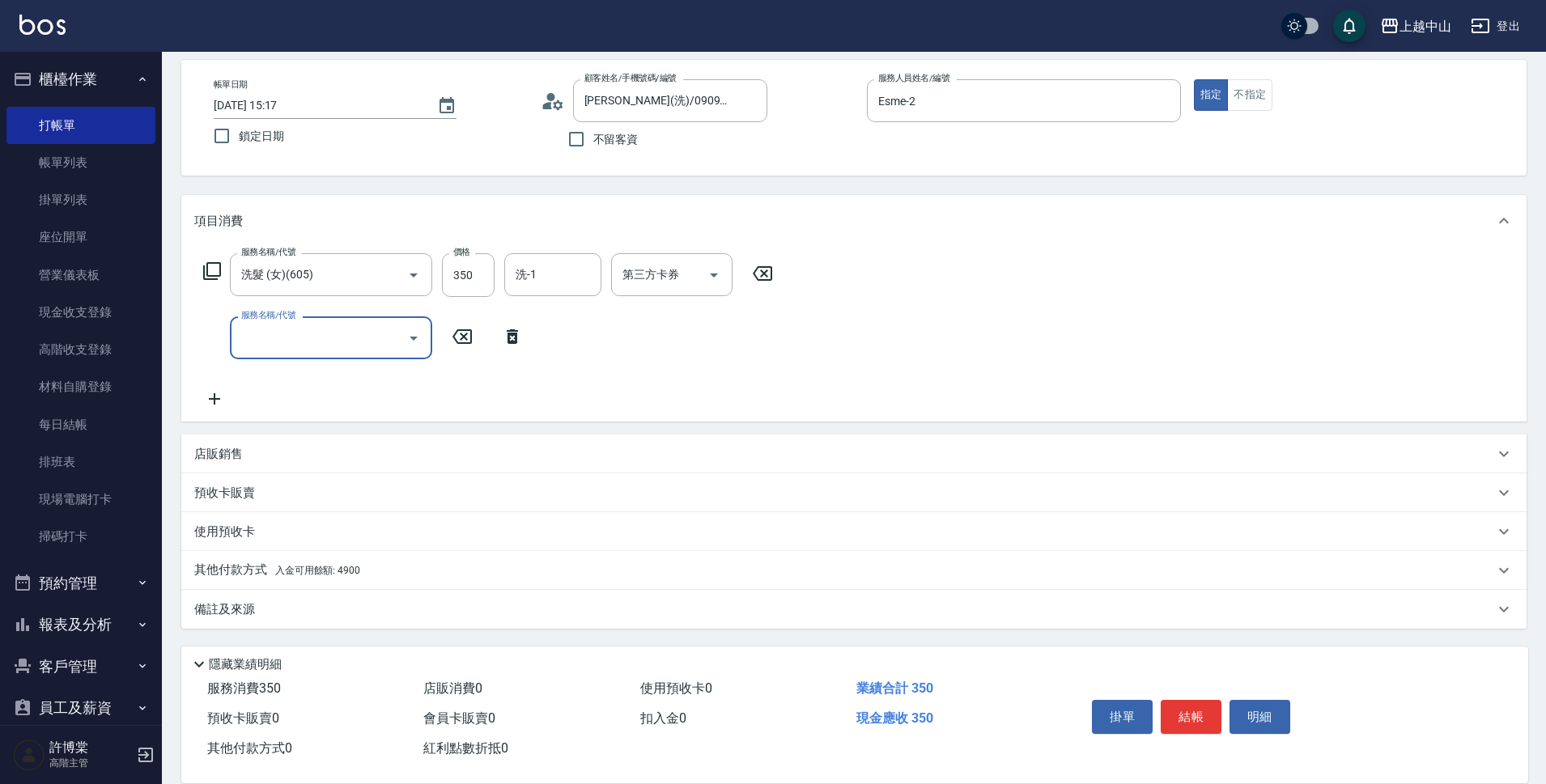
click at [432, 576] on div "其他付款方式 入金可用餘額: 4900" at bounding box center [844, 570] width 1300 height 18
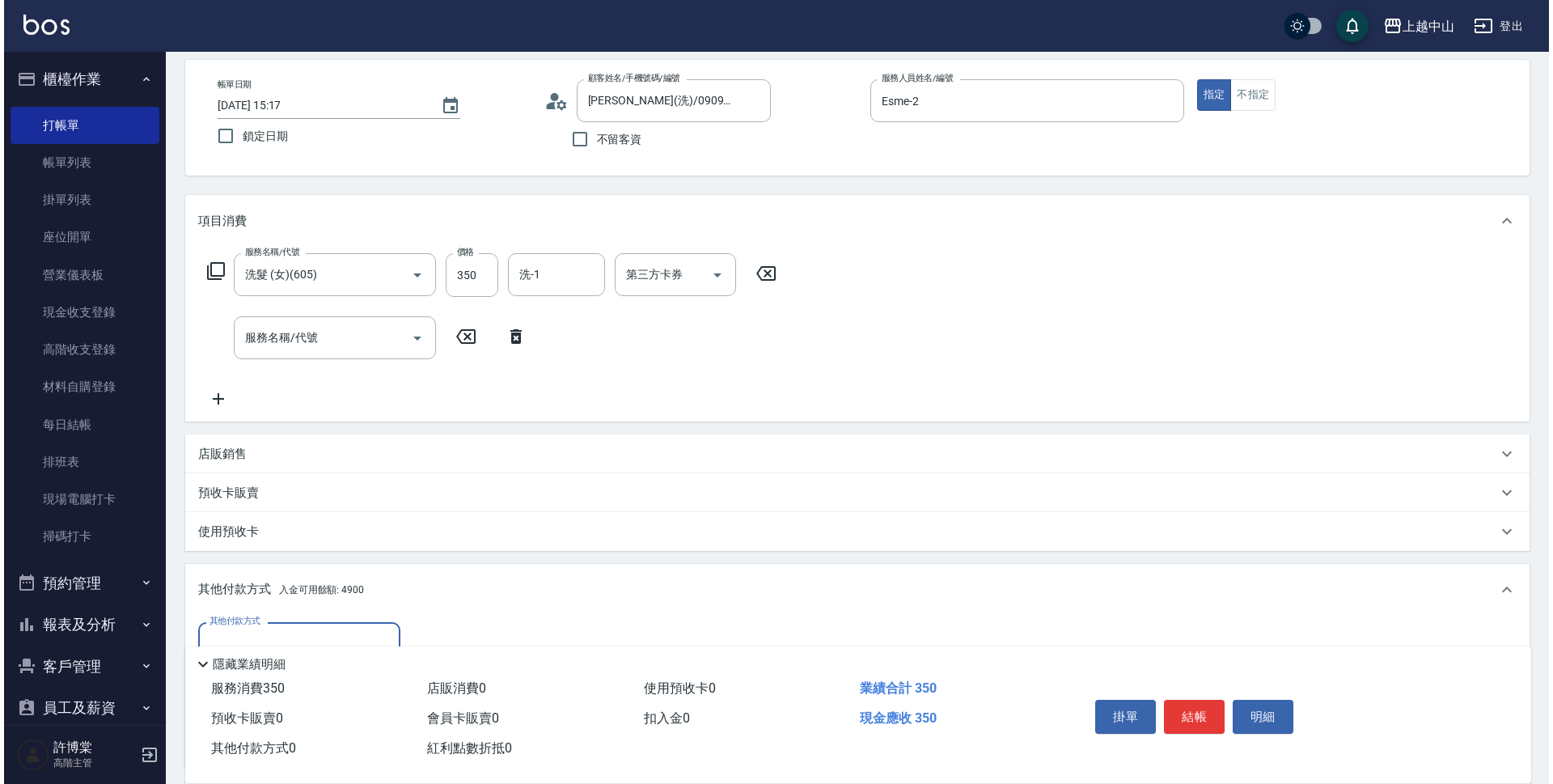
scroll to position [235, 0]
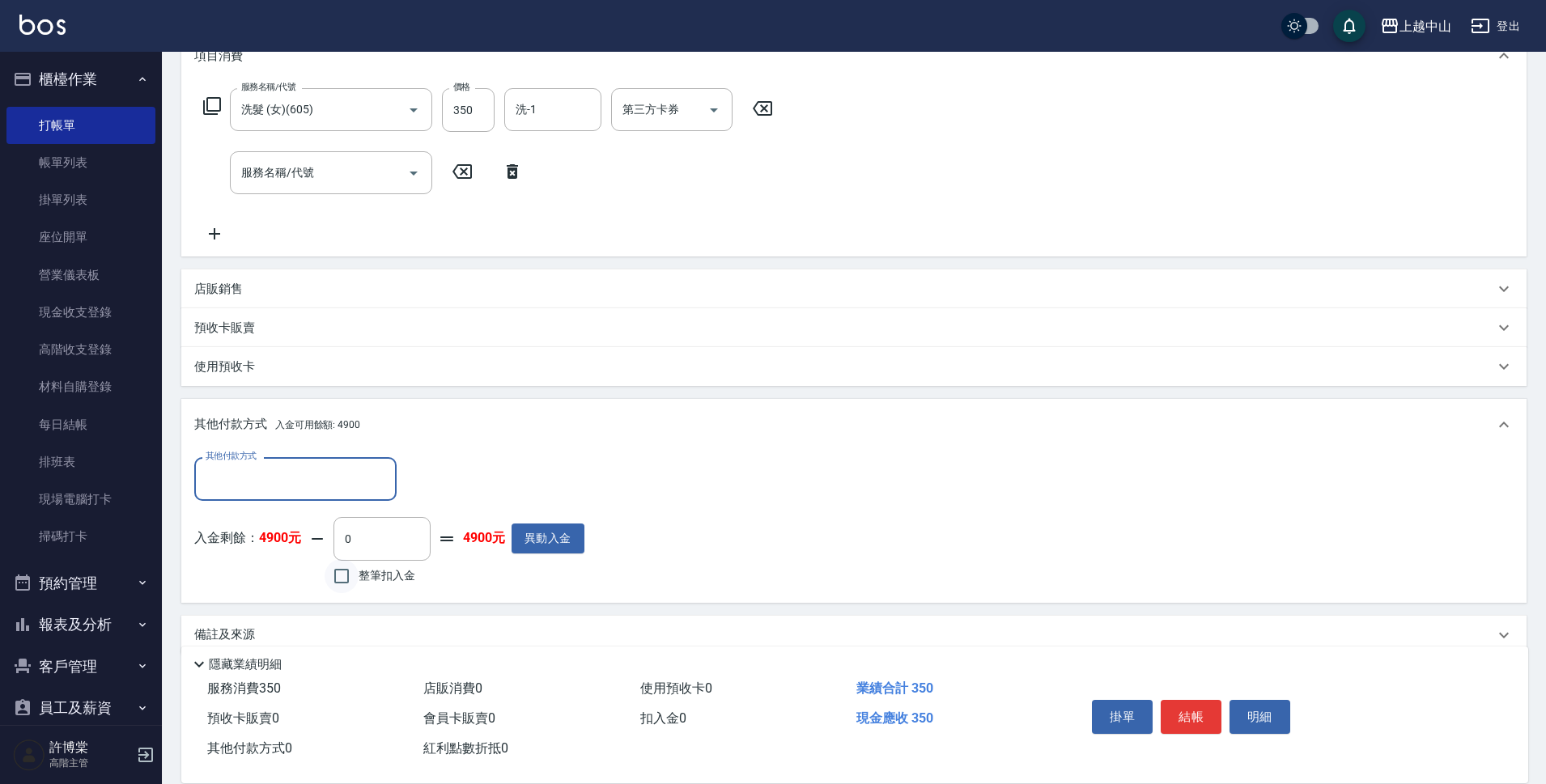
click at [343, 576] on input "整筆扣入金" at bounding box center [342, 576] width 34 height 34
checkbox input "true"
type input "350"
click at [1266, 709] on button "明細" at bounding box center [1260, 716] width 61 height 34
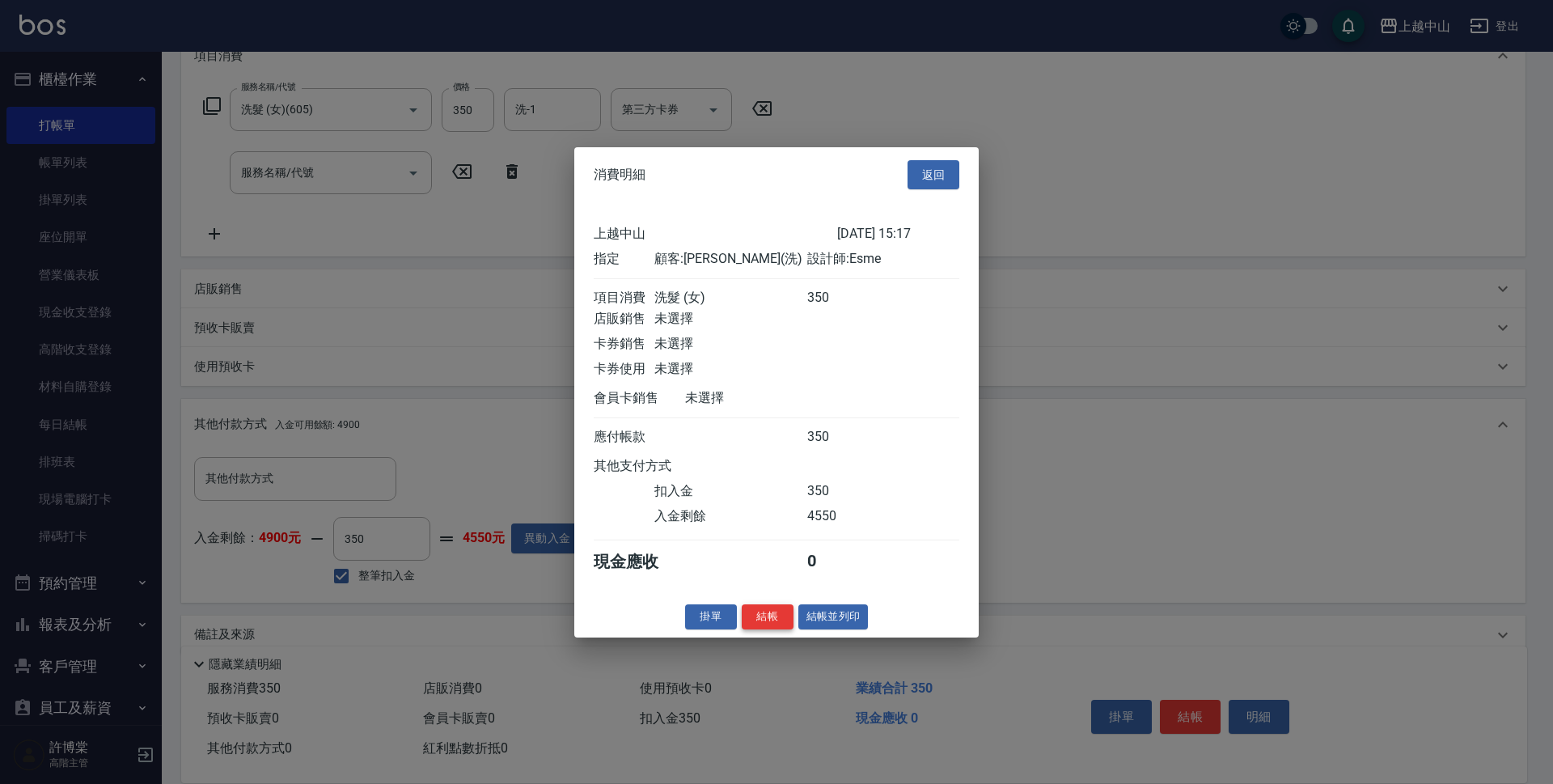
click at [770, 629] on button "結帳" at bounding box center [768, 617] width 52 height 25
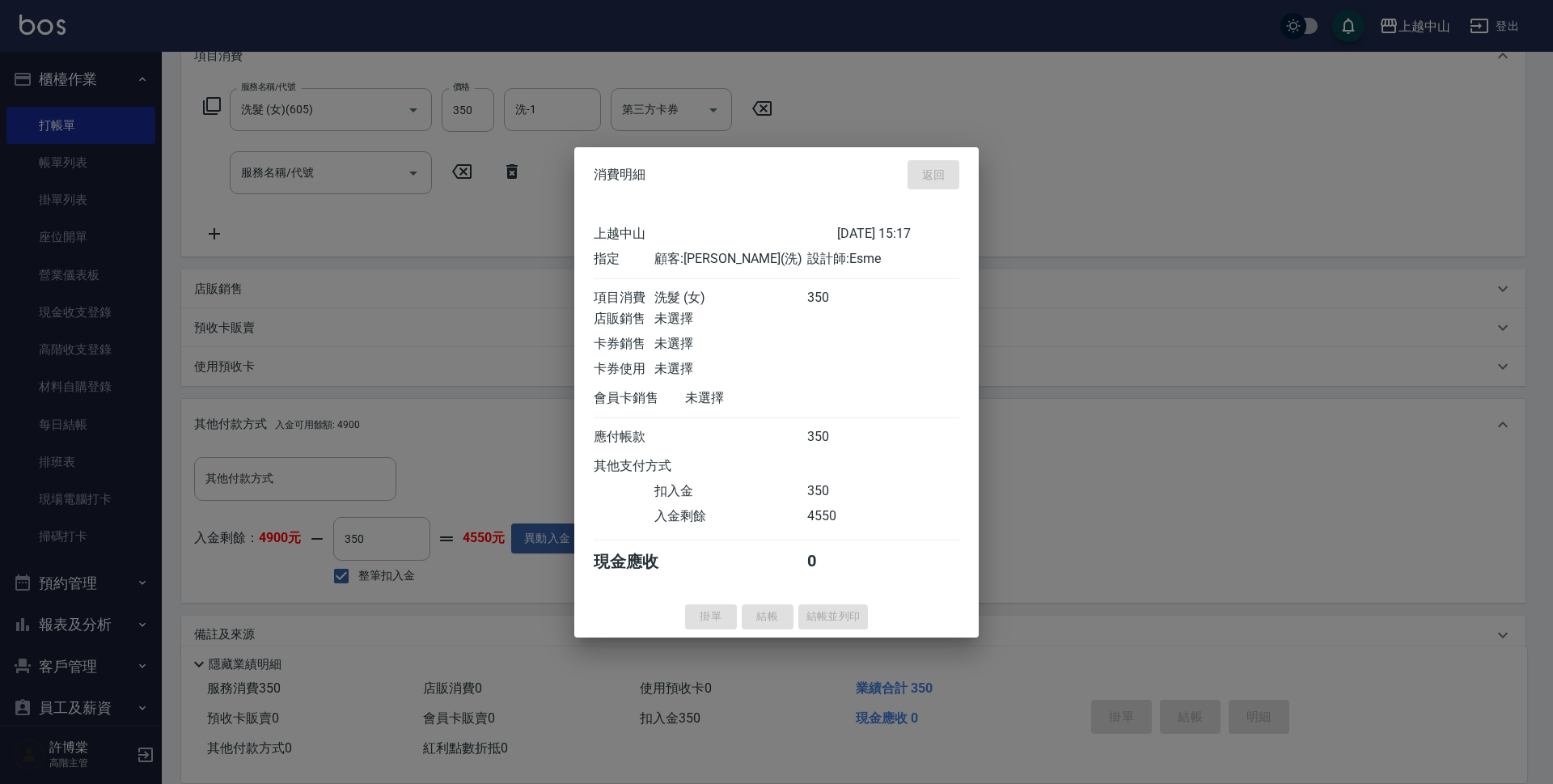
type input "2025/08/19 15:18"
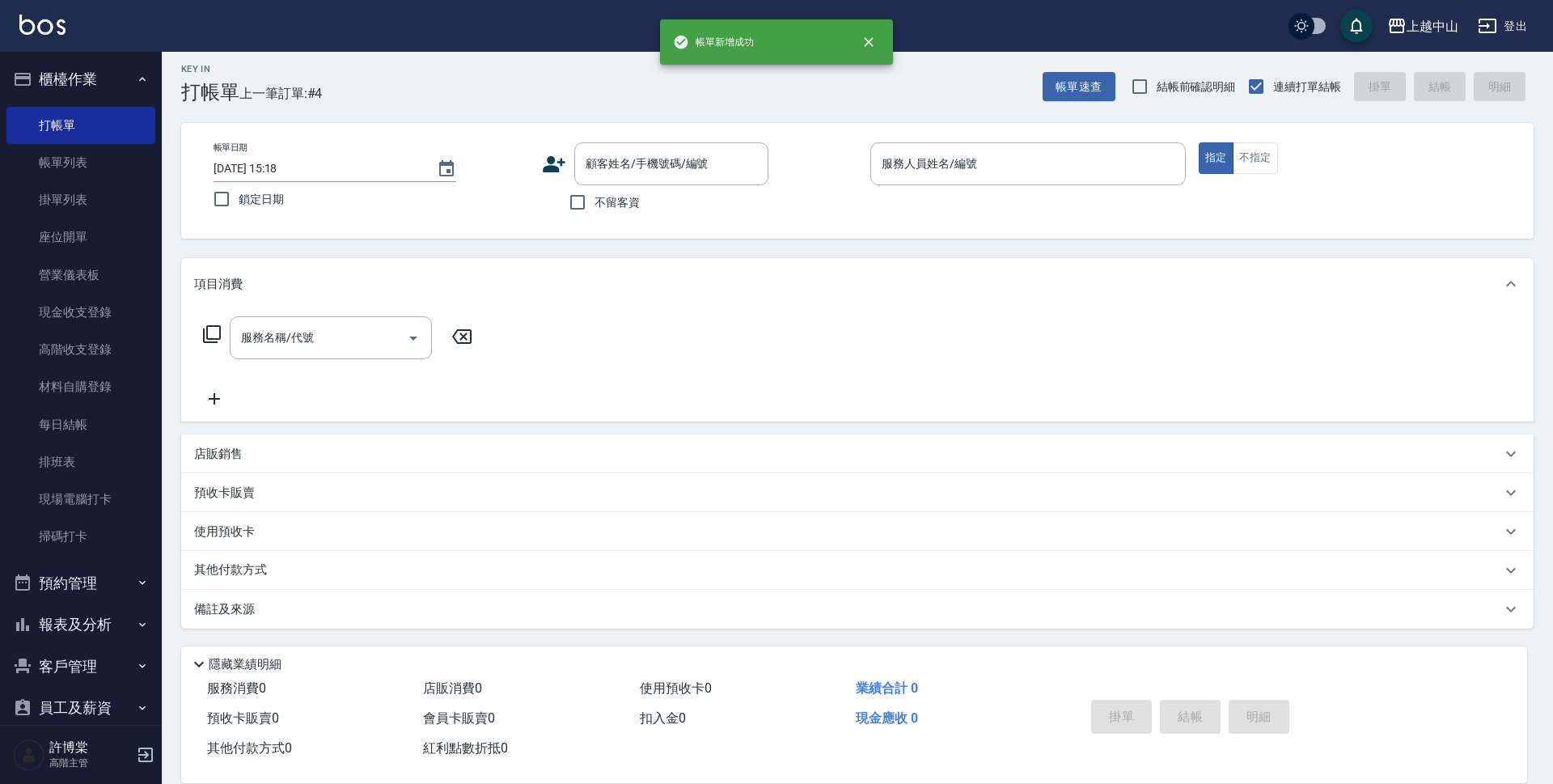
scroll to position [0, 0]
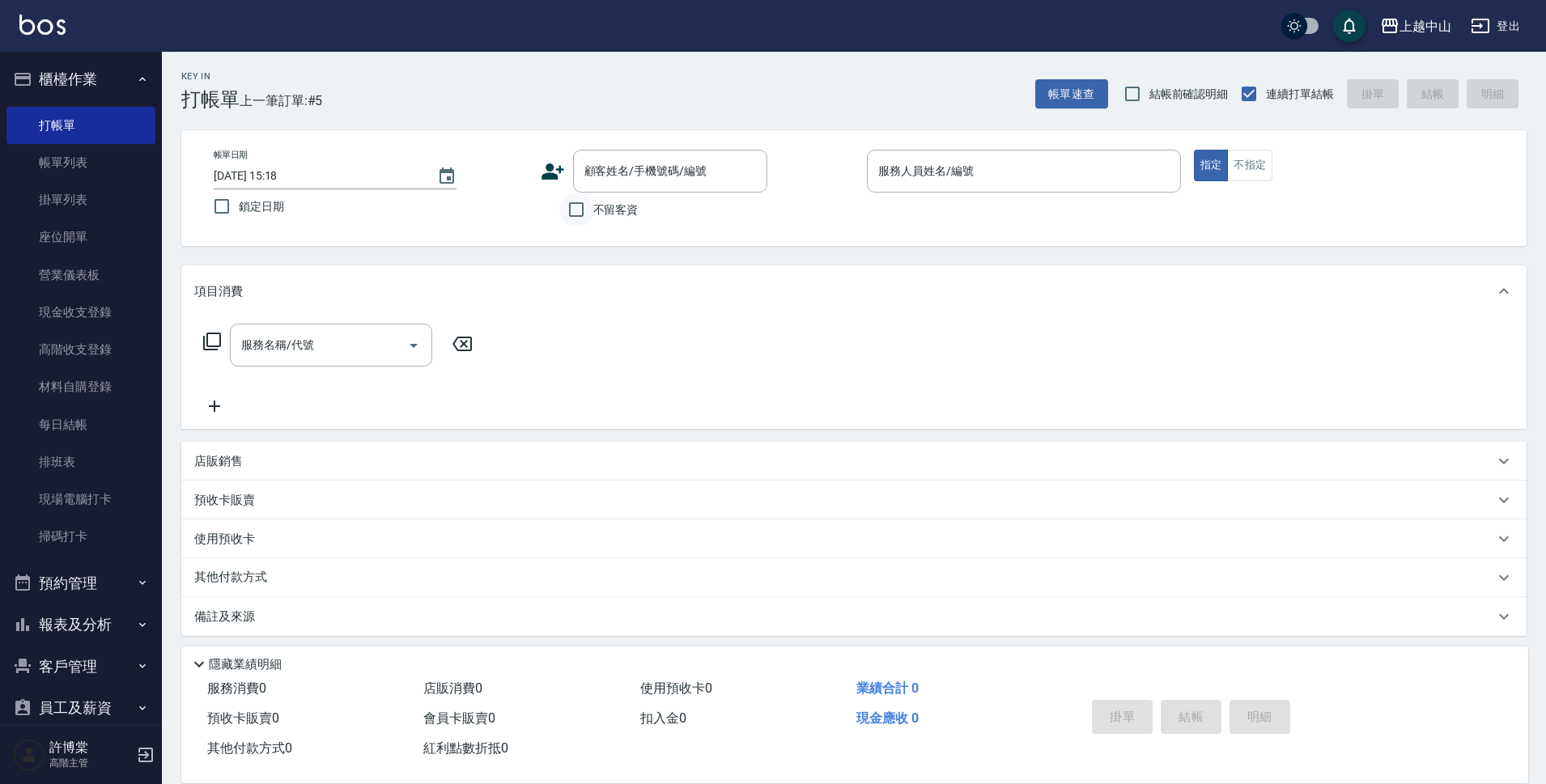
click at [579, 208] on input "不留客資" at bounding box center [576, 209] width 34 height 34
checkbox input "true"
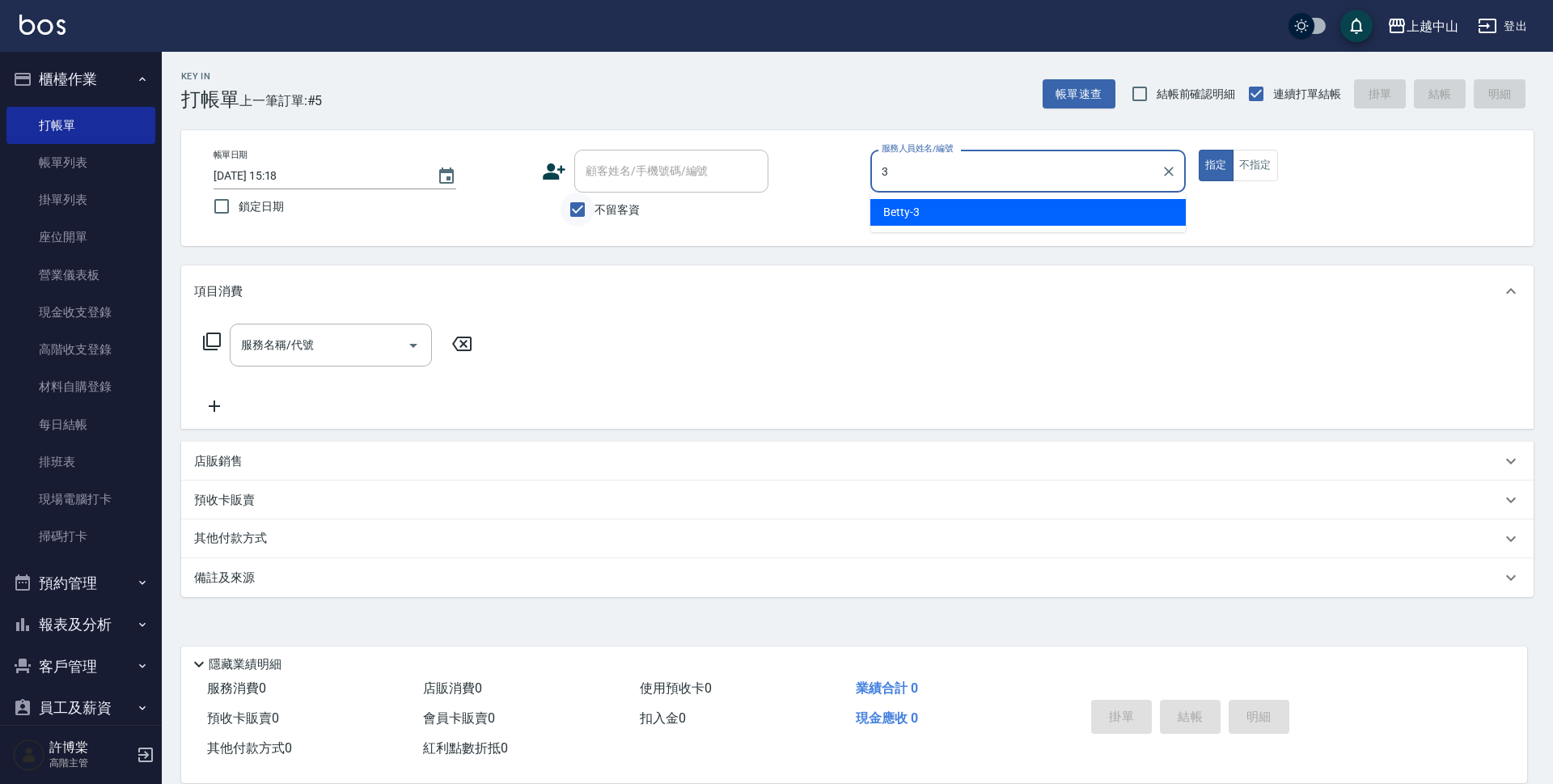
type input "Betty-3"
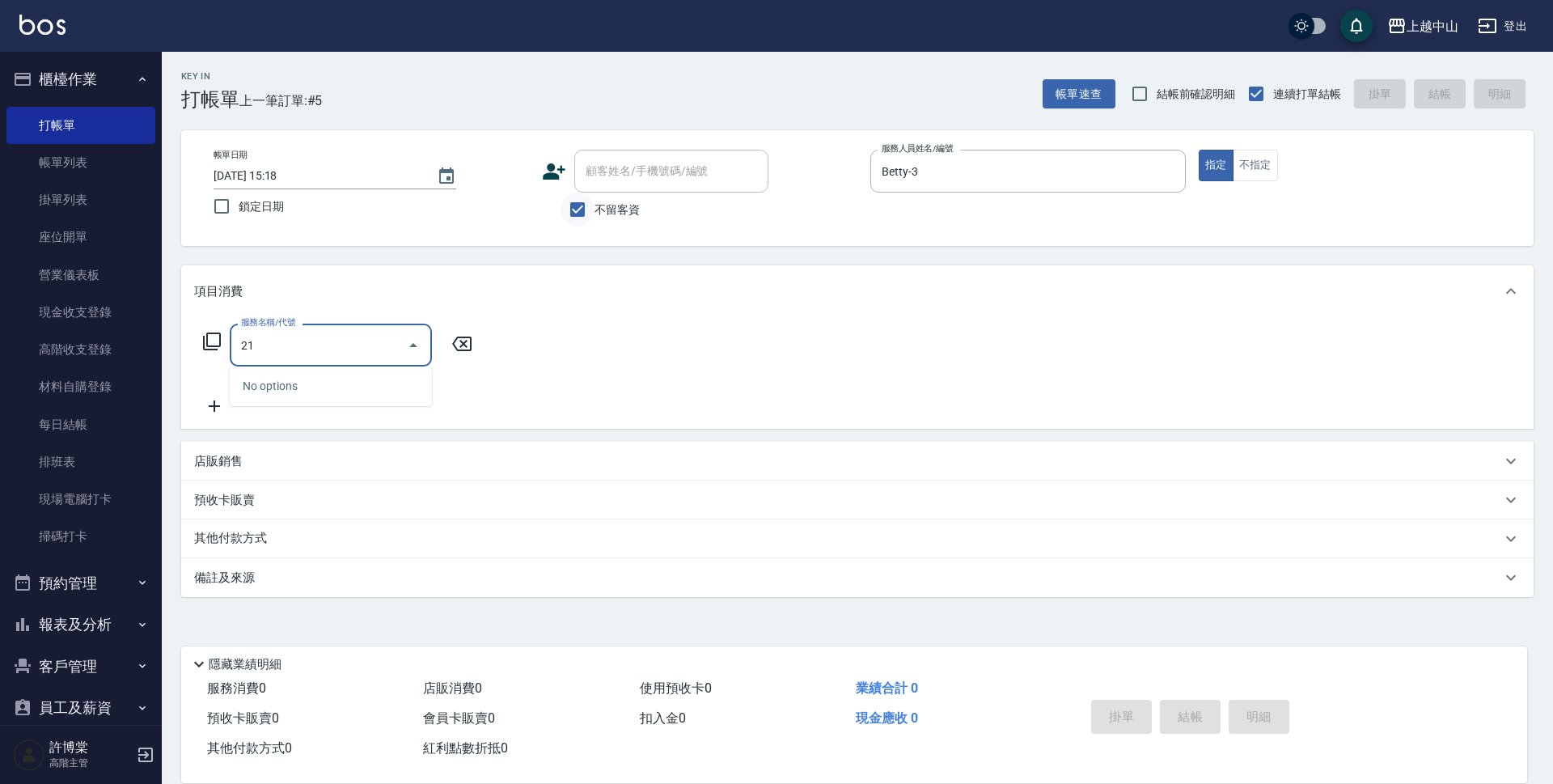
type input "213"
